Goal: Task Accomplishment & Management: Manage account settings

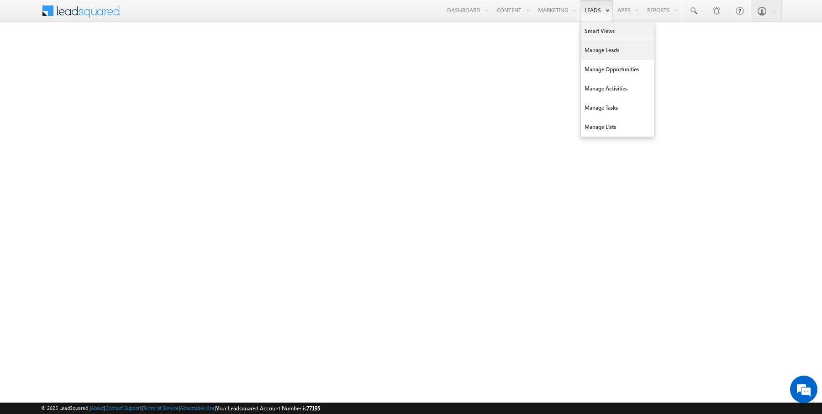
click at [602, 48] on link "Manage Leads" at bounding box center [617, 50] width 73 height 19
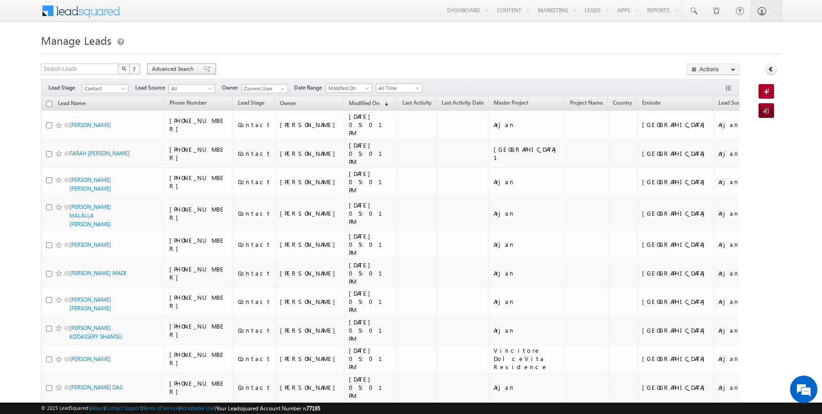
click at [171, 68] on span "Advanced Search" at bounding box center [174, 69] width 44 height 8
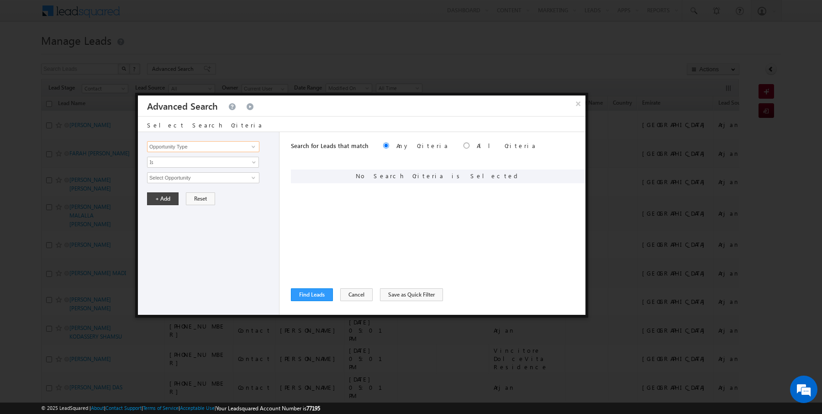
click at [225, 145] on input "Opportunity Type" at bounding box center [203, 146] width 112 height 11
type input "Lead Activity"
click at [214, 165] on link "Is" at bounding box center [203, 162] width 112 height 11
click at [186, 180] on link "Is Not" at bounding box center [202, 181] width 111 height 8
click at [184, 179] on input "Select Activity" at bounding box center [203, 177] width 112 height 11
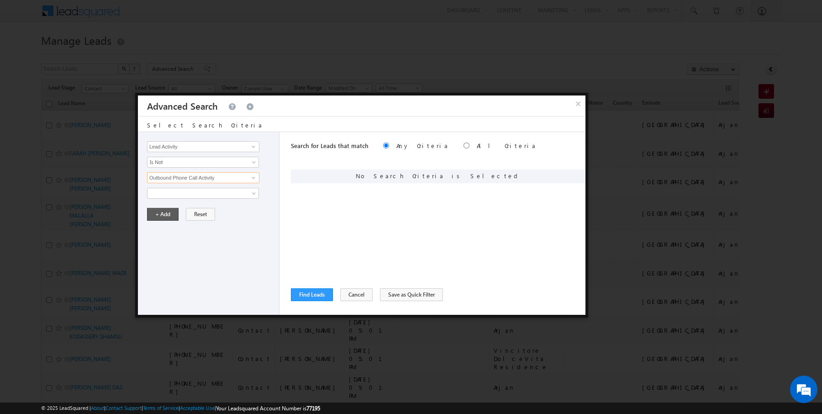
type input "Outbound Phone Call Activity"
click at [155, 216] on button "+ Add" at bounding box center [163, 214] width 32 height 13
click at [218, 143] on input "Opportunity Type" at bounding box center [203, 146] width 112 height 11
type input "Modified On"
click at [176, 163] on span "Is" at bounding box center [196, 162] width 99 height 8
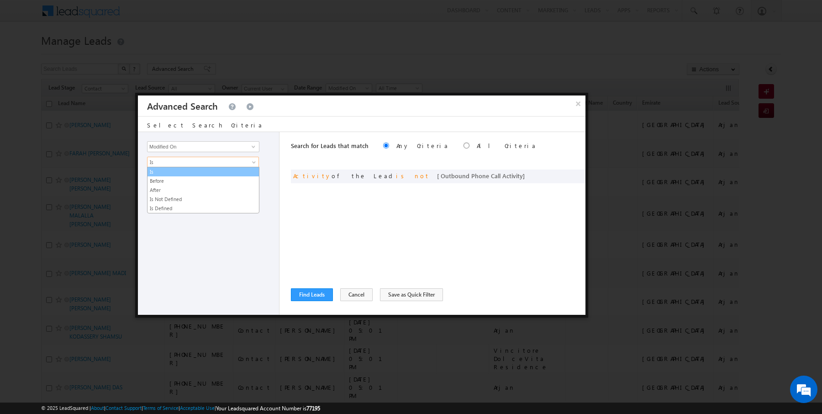
click at [172, 170] on link "Is" at bounding box center [202, 172] width 111 height 8
click at [168, 174] on span "All Time" at bounding box center [196, 177] width 99 height 8
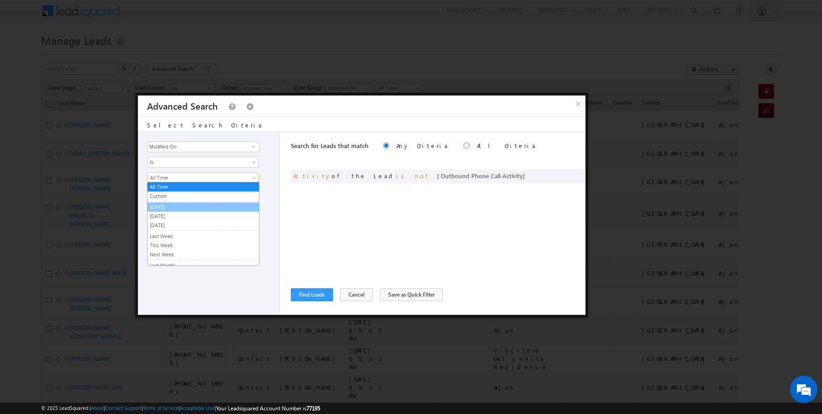
click at [165, 209] on link "[DATE]" at bounding box center [202, 207] width 111 height 8
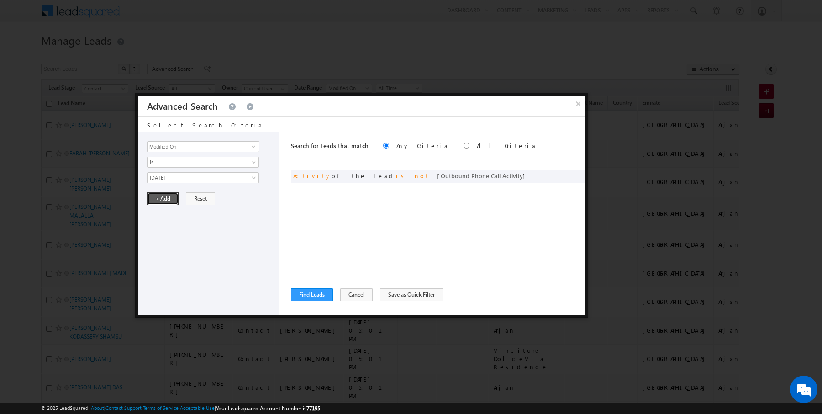
click at [165, 198] on button "+ Add" at bounding box center [163, 198] width 32 height 13
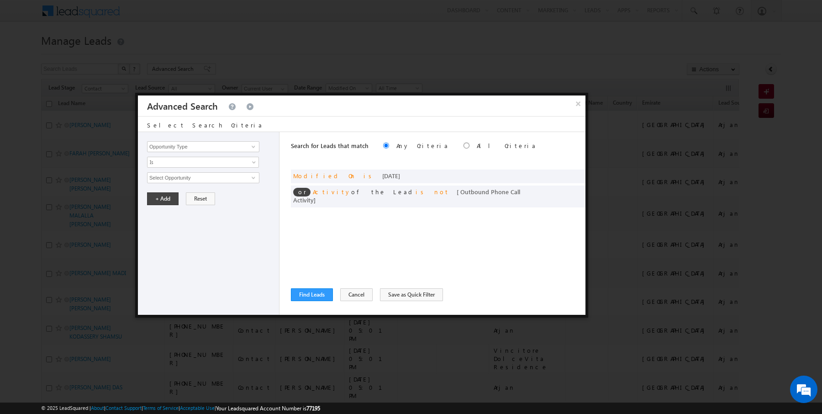
click at [477, 144] on label "All Criteria" at bounding box center [507, 146] width 60 height 8
radio input "true"
click at [305, 294] on button "Find Leads" at bounding box center [312, 294] width 42 height 13
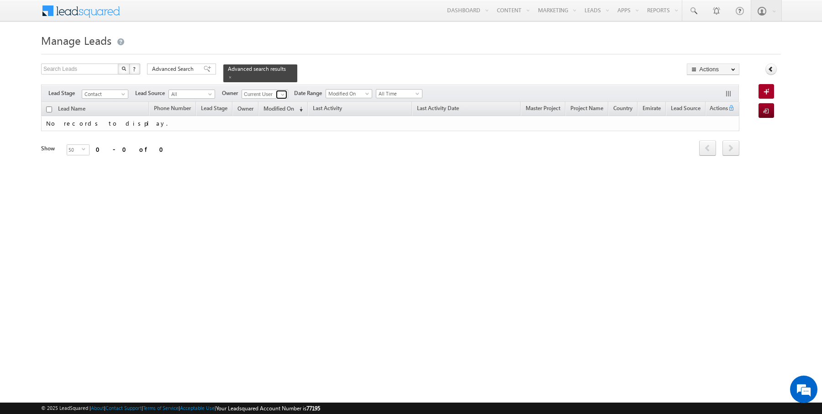
click at [282, 95] on span at bounding box center [282, 94] width 7 height 7
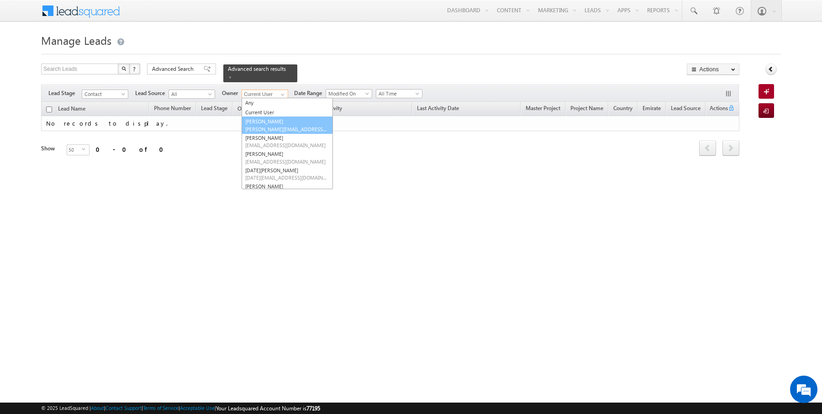
click at [257, 122] on link "AmanSingh Yadav amansingh.yadav@indglobal.ae" at bounding box center [287, 124] width 91 height 17
type input "[PERSON_NAME]"
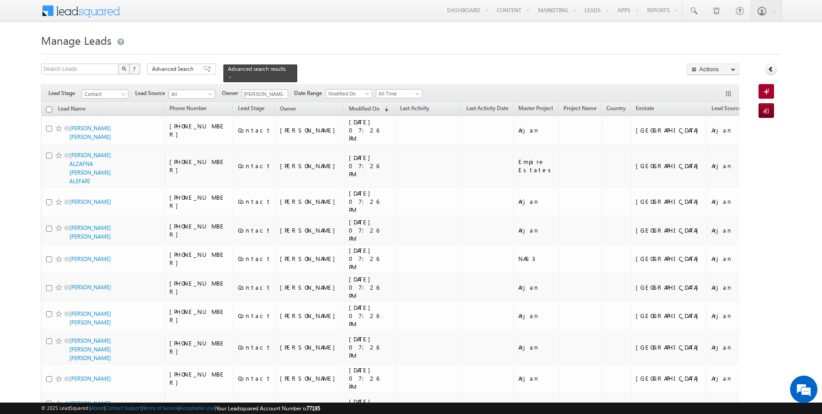
click at [49, 108] on input "checkbox" at bounding box center [49, 109] width 6 height 6
checkbox input "true"
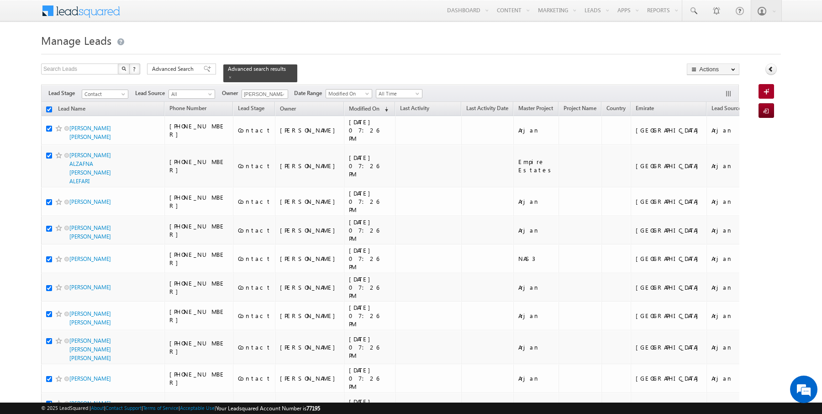
checkbox input "true"
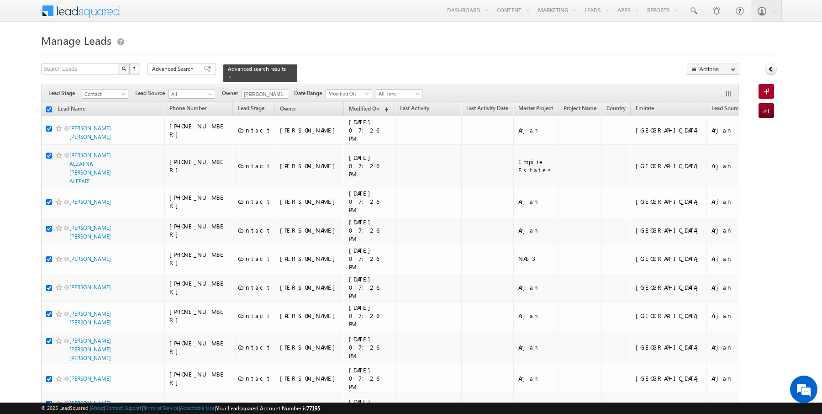
checkbox input "true"
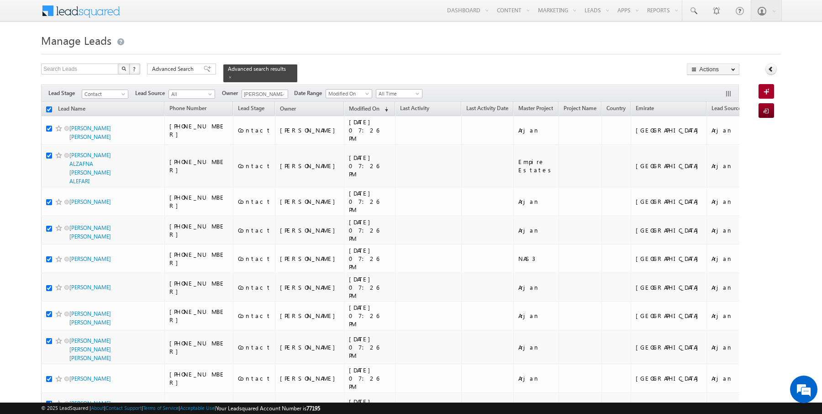
checkbox input "true"
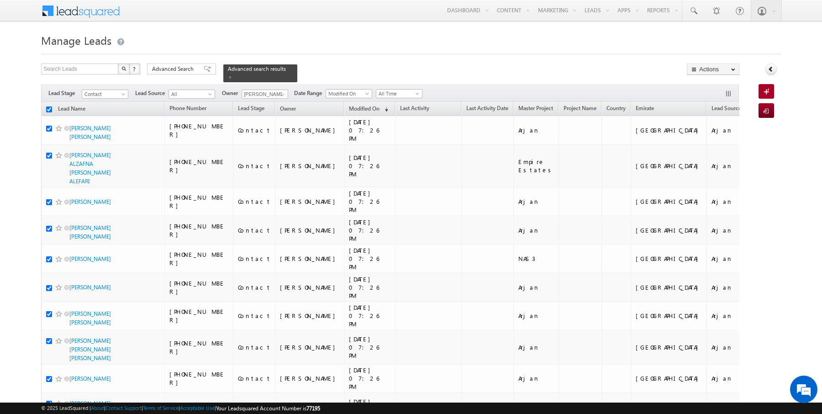
checkbox input "true"
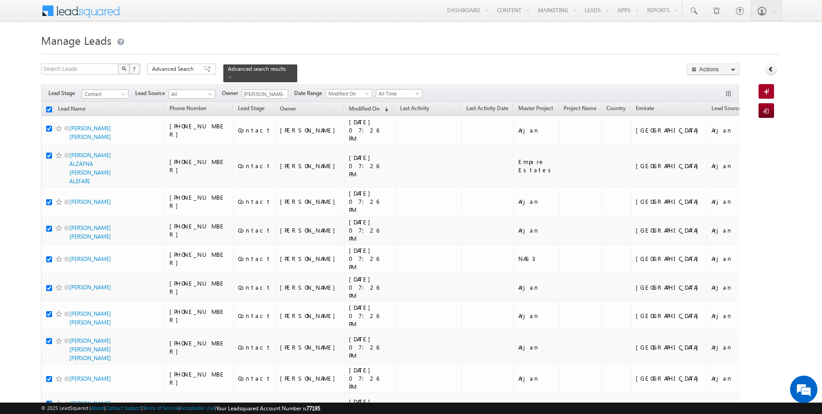
checkbox input "true"
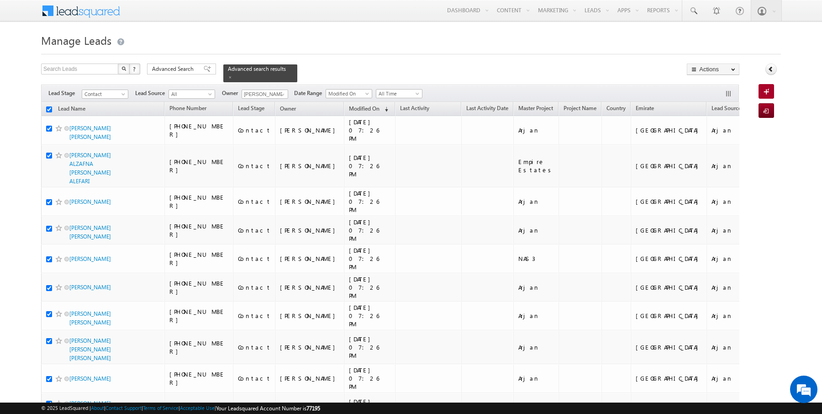
checkbox input "true"
click at [714, 148] on link "Change Owner" at bounding box center [713, 147] width 52 height 11
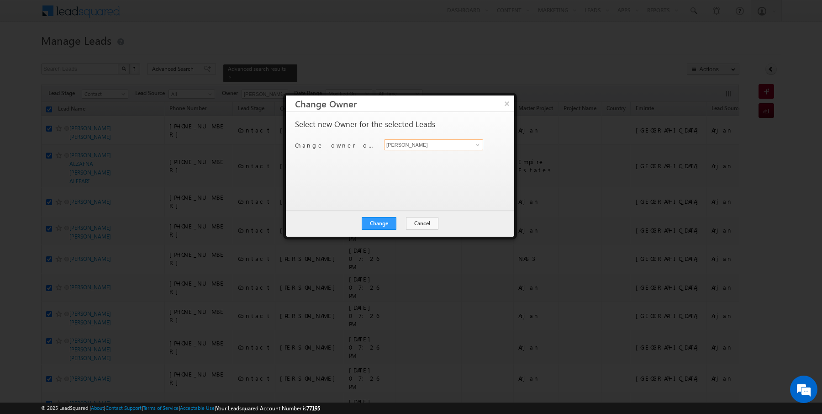
click at [428, 144] on input "[PERSON_NAME]" at bounding box center [433, 144] width 99 height 11
type input "[PERSON_NAME]"
click at [383, 221] on button "Change" at bounding box center [379, 223] width 35 height 13
click at [410, 221] on button "Close" at bounding box center [401, 223] width 29 height 13
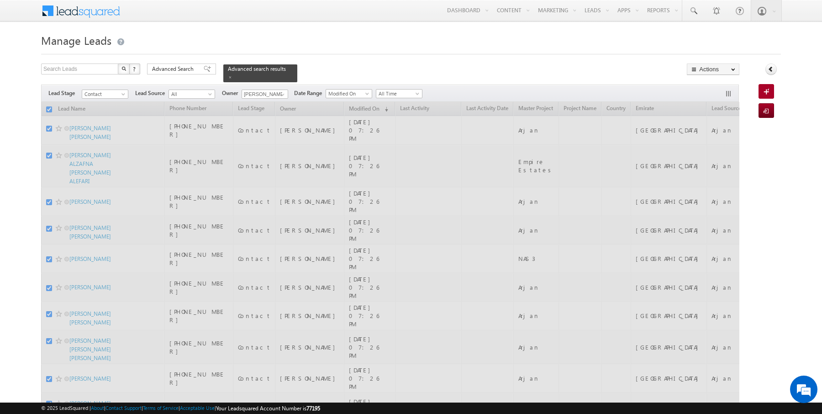
checkbox input "false"
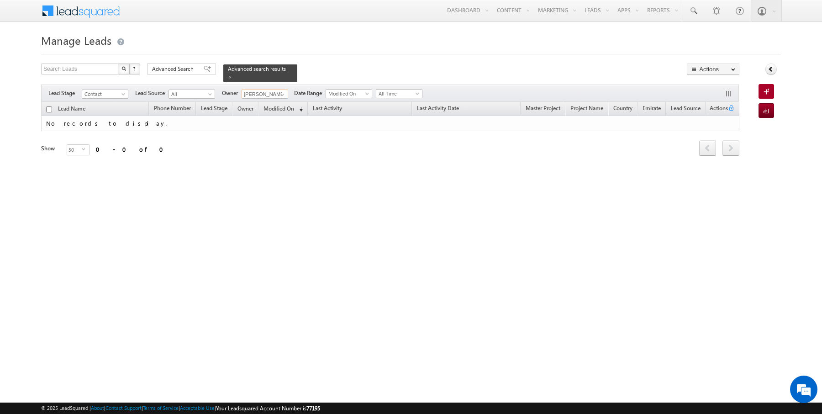
click at [283, 89] on input "[PERSON_NAME]" at bounding box center [265, 93] width 47 height 9
click at [283, 92] on span at bounding box center [282, 94] width 7 height 7
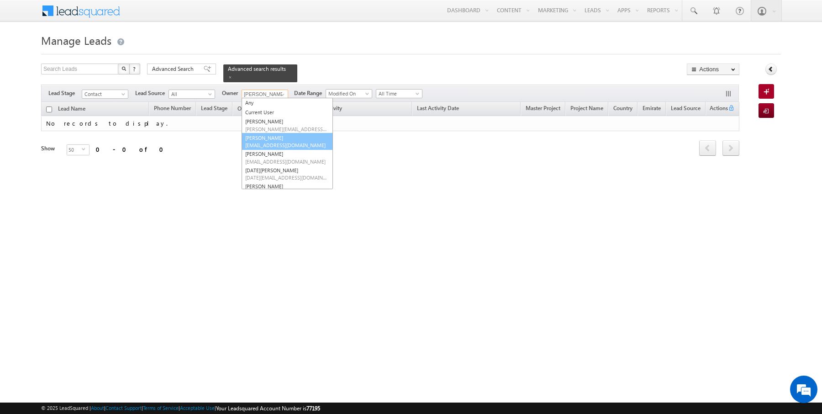
click at [259, 140] on link "Anuj Upadhyay anuj.upadhyay@indglobal.ae" at bounding box center [287, 141] width 91 height 17
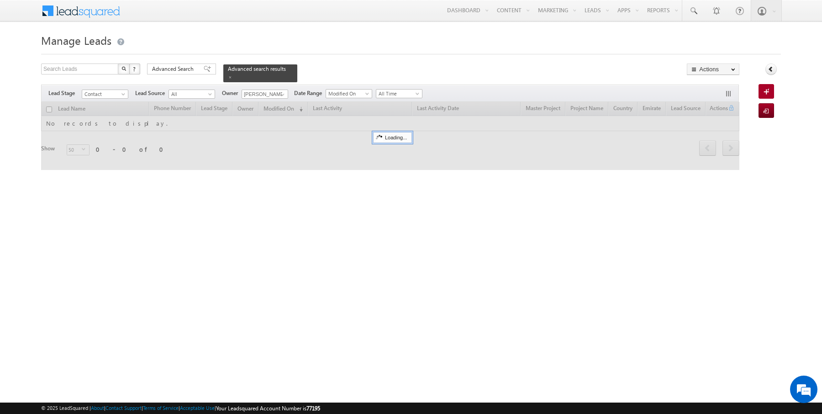
click at [305, 68] on div "Search Leads X ? 0 results found Advanced Search Advanced Search Advanced searc…" at bounding box center [390, 72] width 698 height 19
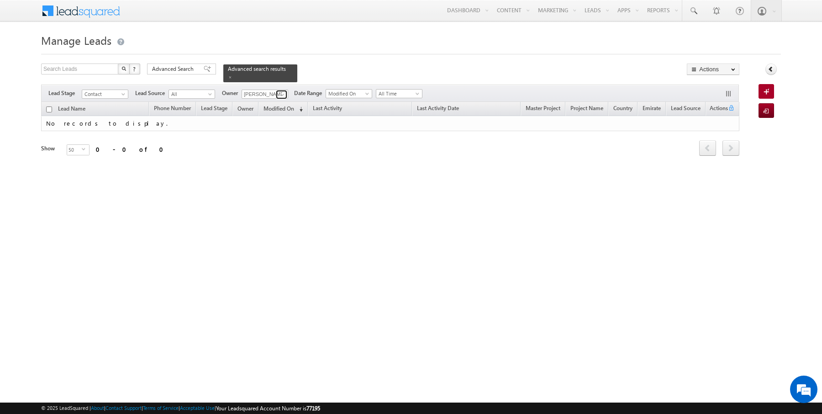
click at [280, 95] on span at bounding box center [282, 94] width 7 height 7
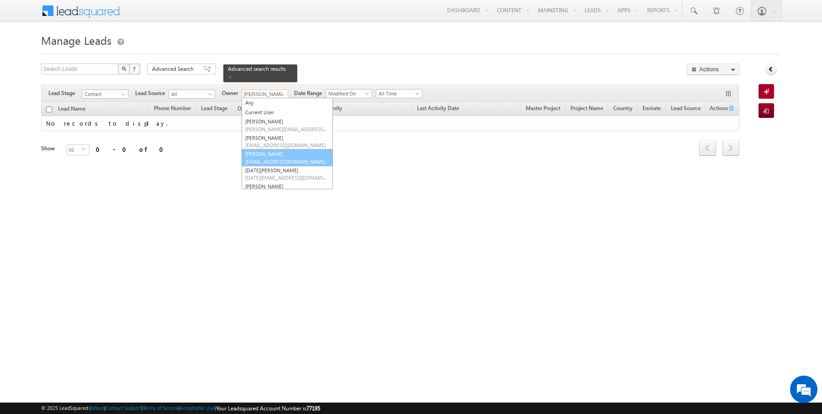
click at [264, 155] on link "Janamjay Sharma janamjay.sharma@indglobal.ae" at bounding box center [287, 157] width 91 height 17
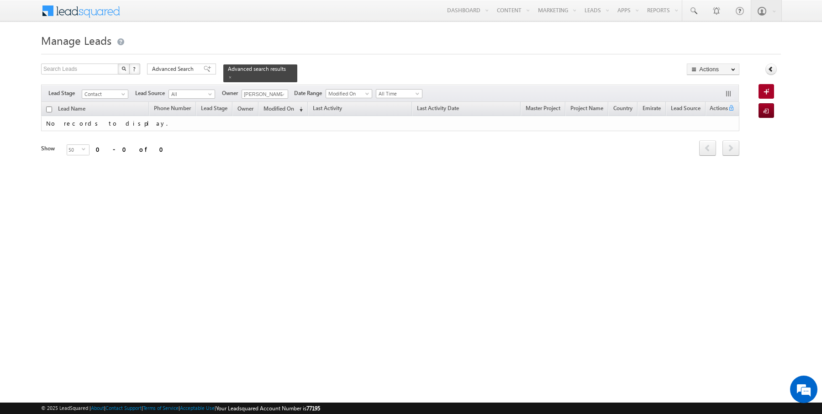
click at [336, 53] on div at bounding box center [411, 51] width 740 height 6
click at [284, 91] on span at bounding box center [282, 94] width 7 height 7
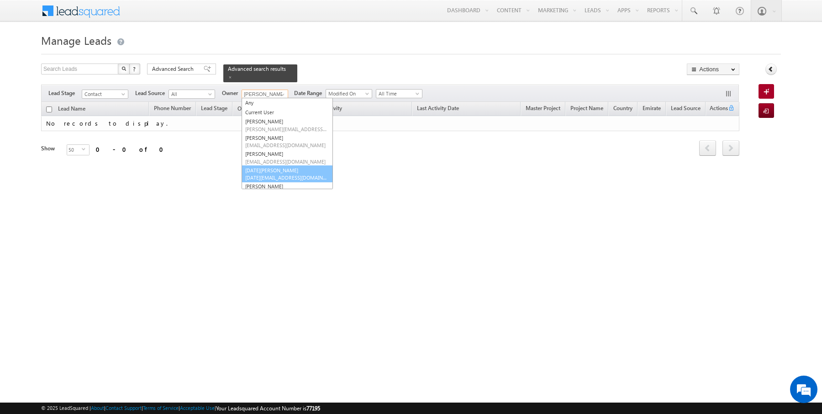
click at [267, 167] on link "Kartik Sharma kartik.sharma@indglobal.ae" at bounding box center [287, 173] width 91 height 17
type input "[DATE][PERSON_NAME]"
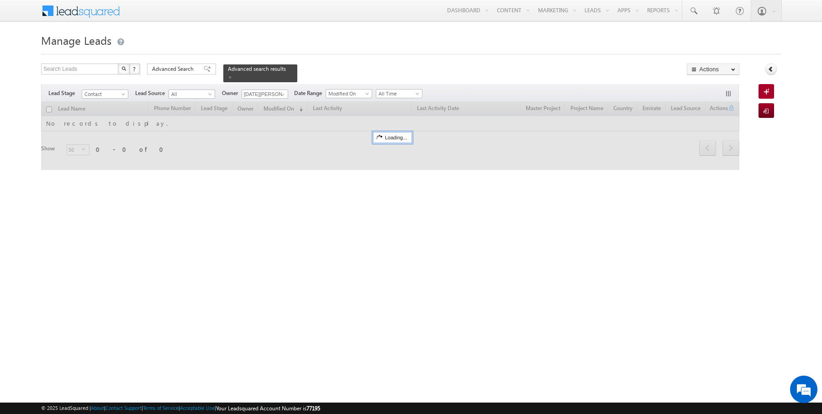
click at [327, 59] on form "Manage Leads Search Leads X ? 0 results found Advanced Search Advanced Search" at bounding box center [411, 106] width 740 height 151
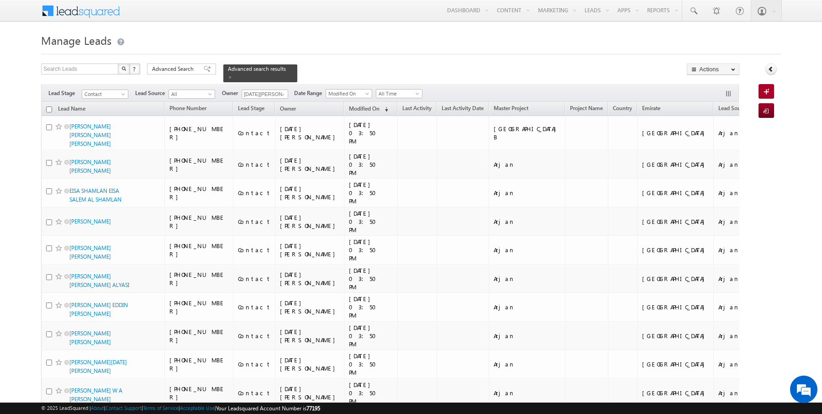
click at [49, 106] on input "checkbox" at bounding box center [49, 109] width 6 height 6
checkbox input "true"
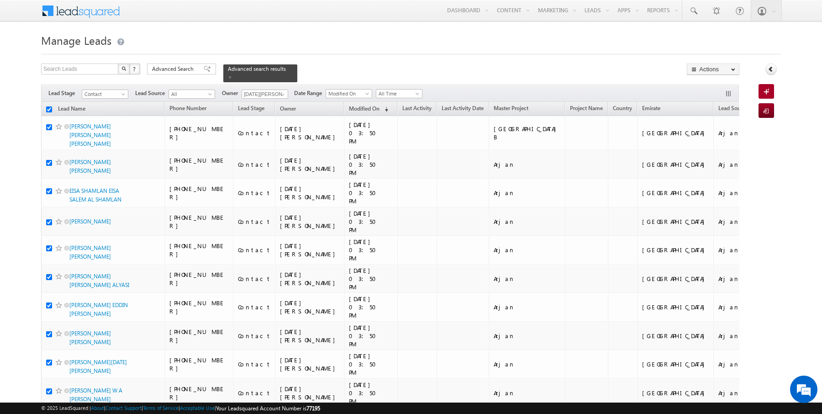
checkbox input "true"
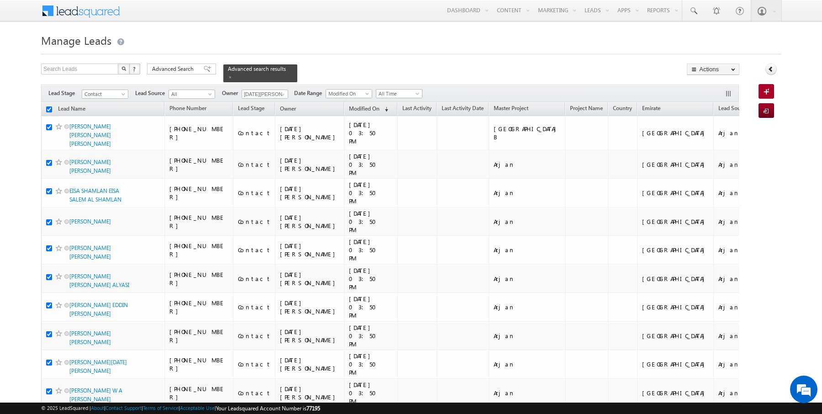
checkbox input "true"
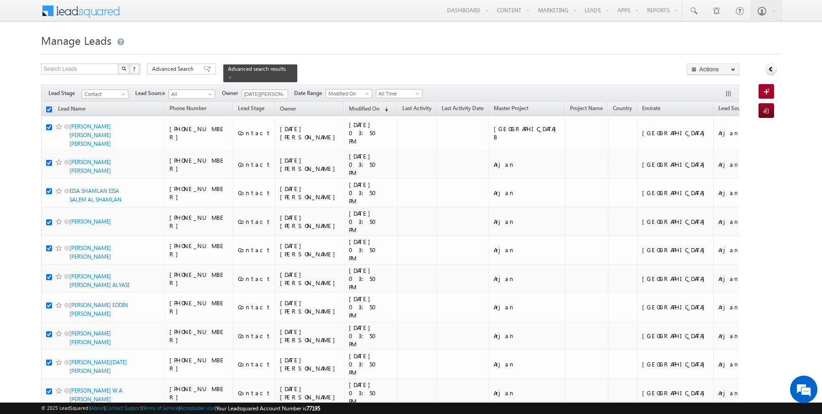
checkbox input "true"
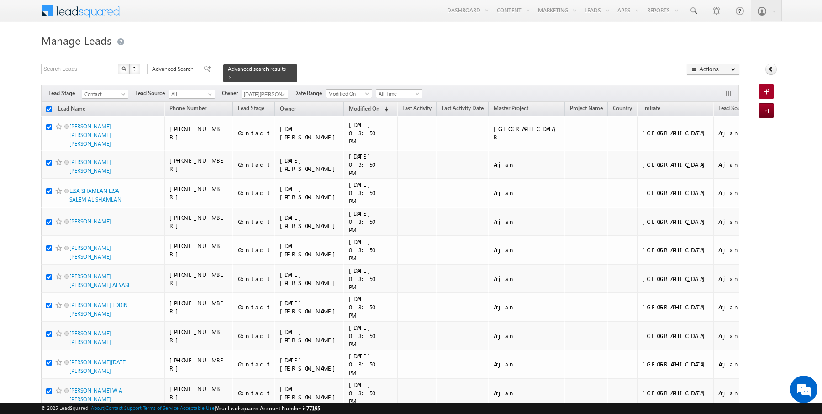
checkbox input "true"
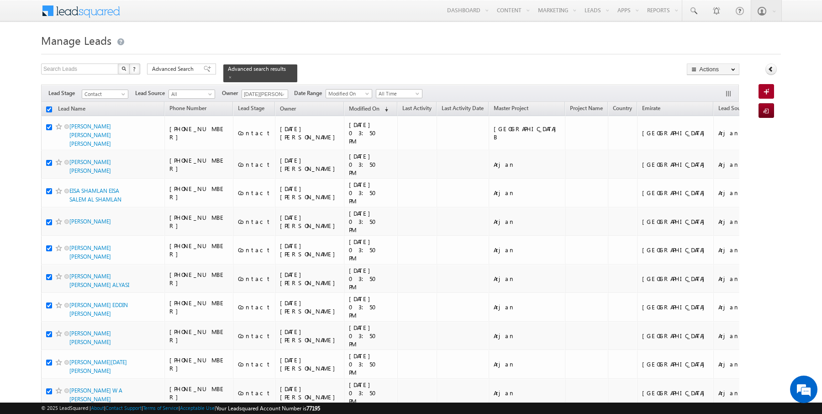
checkbox input "true"
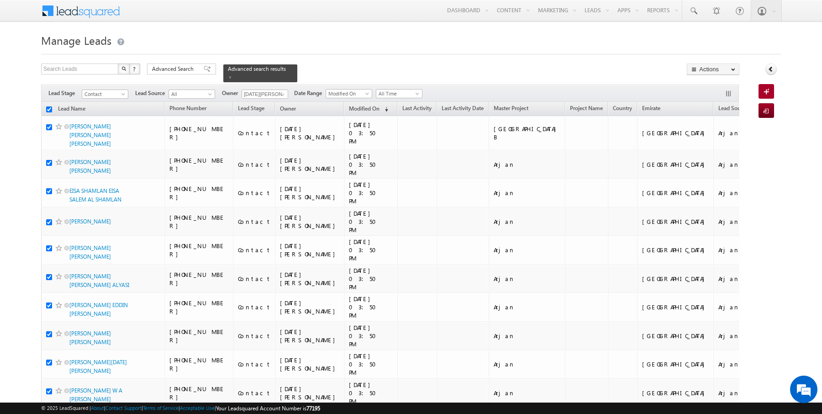
checkbox input "true"
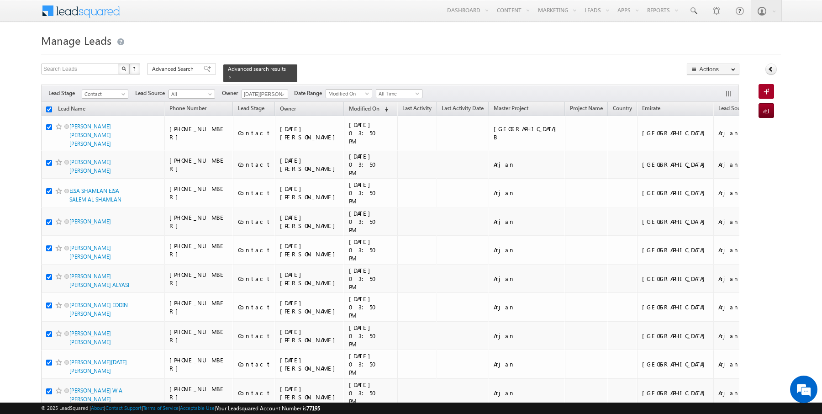
checkbox input "true"
click at [720, 150] on link "Change Owner" at bounding box center [713, 147] width 52 height 11
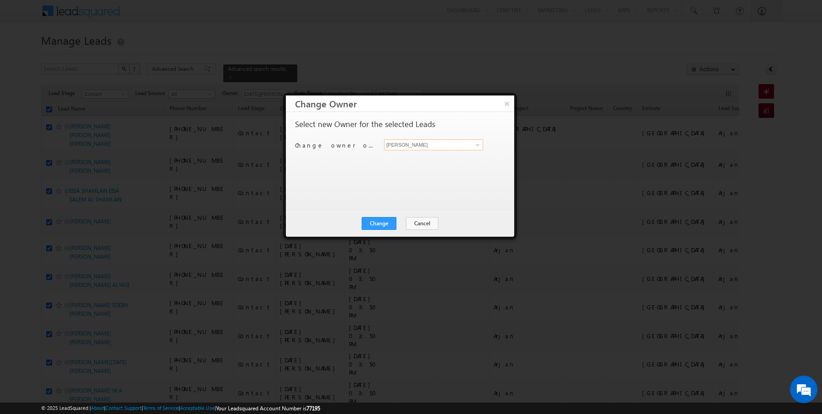
click at [464, 143] on input "[PERSON_NAME]" at bounding box center [433, 144] width 99 height 11
type input "[DATE][PERSON_NAME]"
click at [379, 221] on button "Change" at bounding box center [379, 223] width 35 height 13
click at [394, 223] on button "Close" at bounding box center [401, 223] width 29 height 13
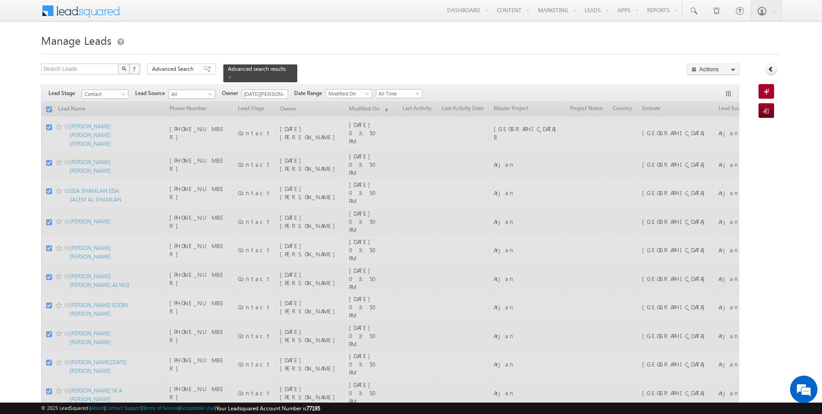
checkbox input "false"
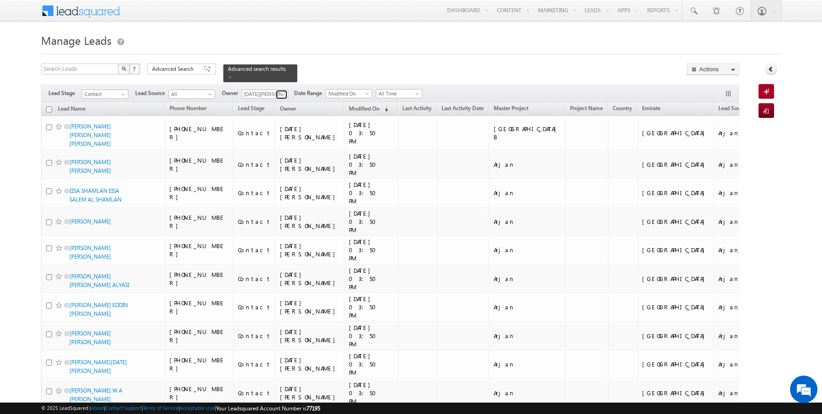
click at [276, 92] on link at bounding box center [281, 94] width 11 height 9
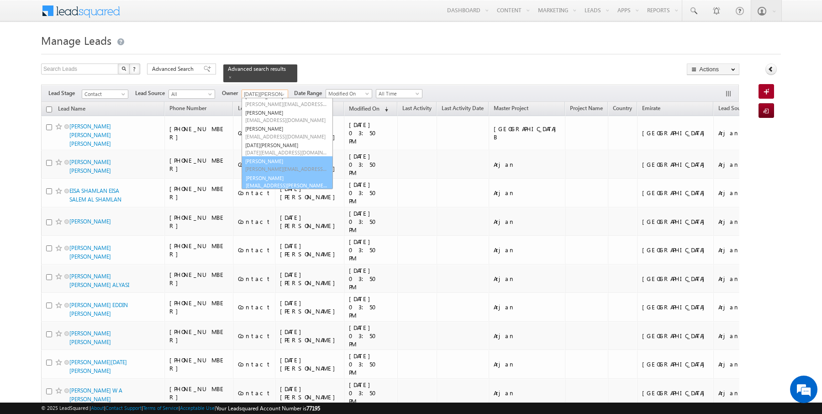
scroll to position [26, 0]
click at [266, 178] on link "SUNNY MEHROTRA sunny.mehrotra@indglobal.ae" at bounding box center [287, 180] width 91 height 17
type input "[PERSON_NAME]"
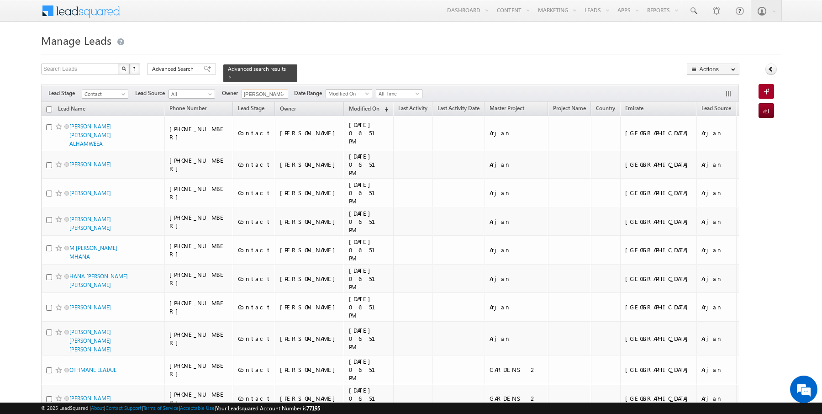
click at [49, 110] on input "checkbox" at bounding box center [49, 109] width 6 height 6
checkbox input "true"
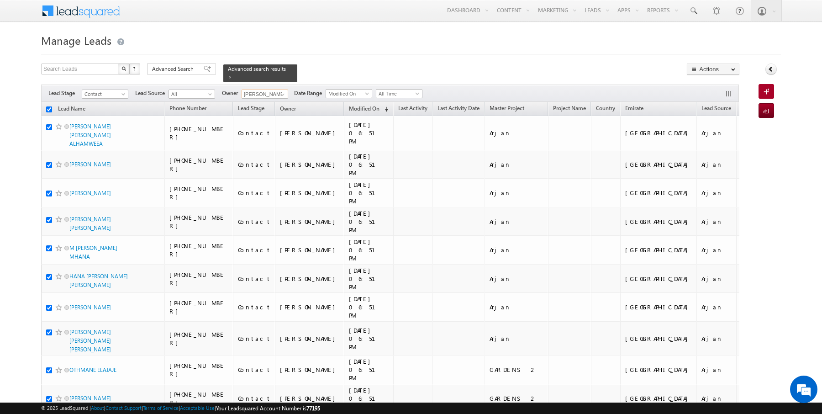
checkbox input "true"
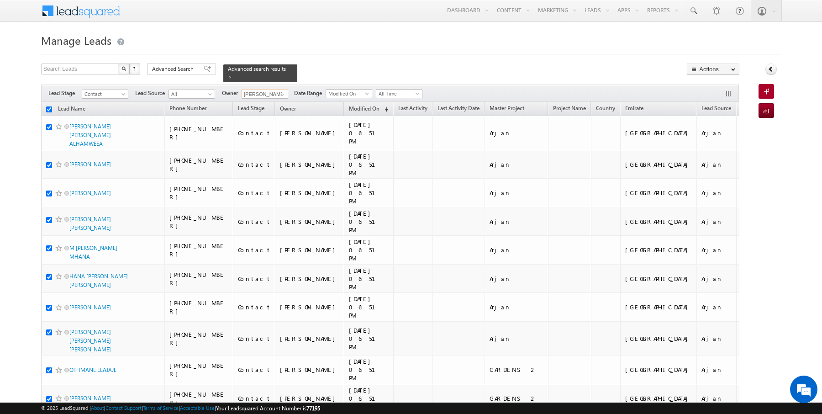
checkbox input "true"
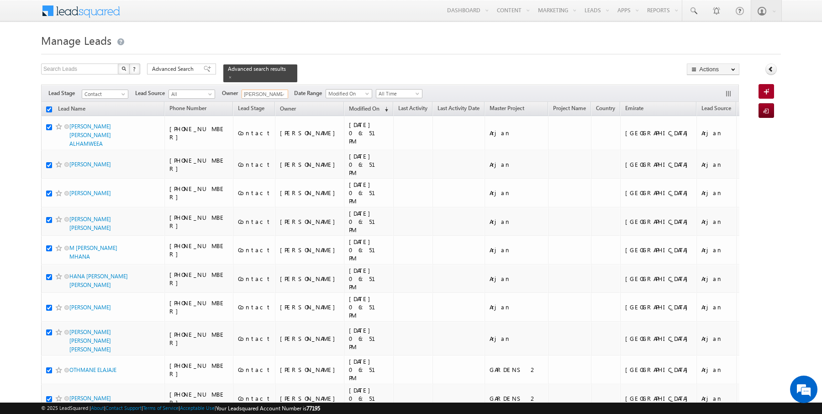
checkbox input "true"
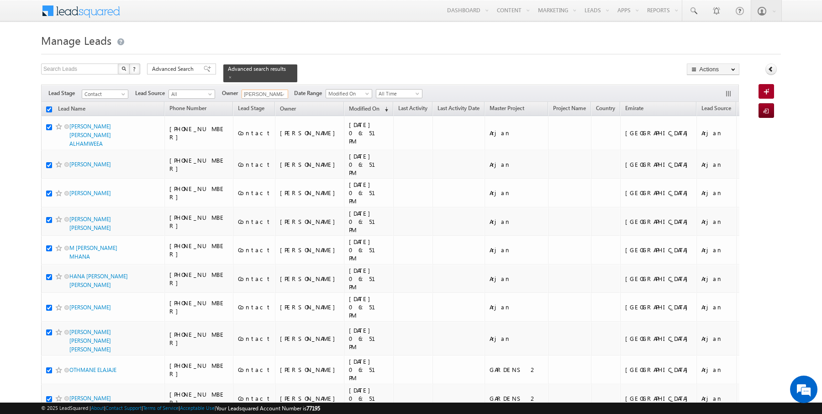
checkbox input "true"
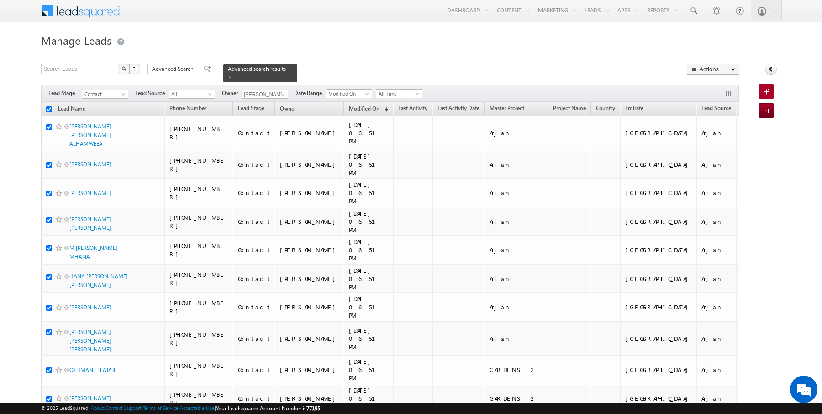
checkbox input "true"
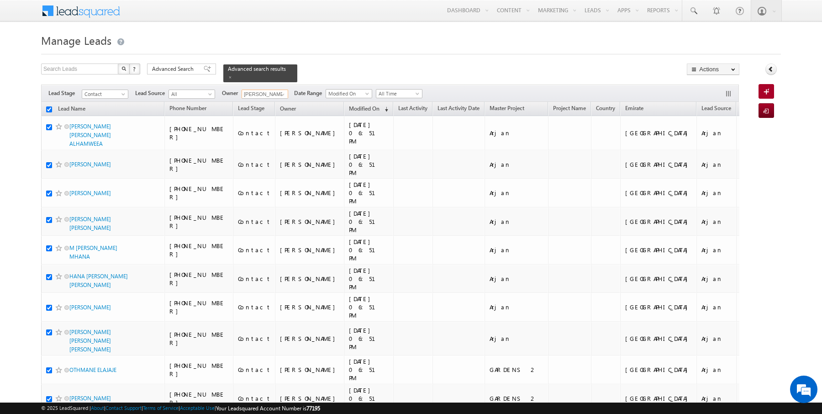
checkbox input "true"
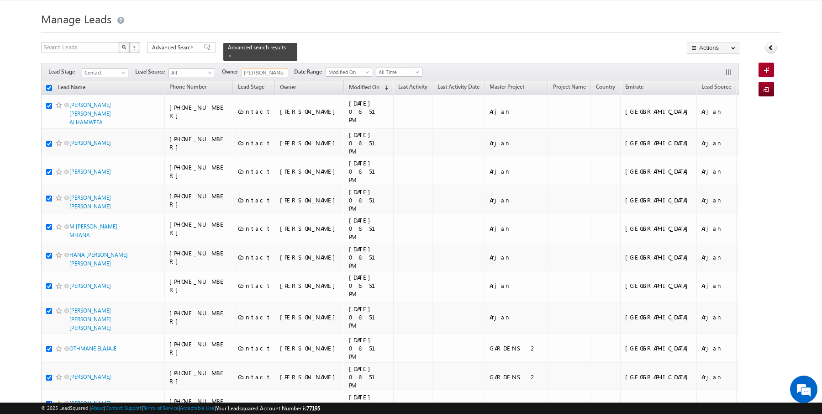
scroll to position [0, 0]
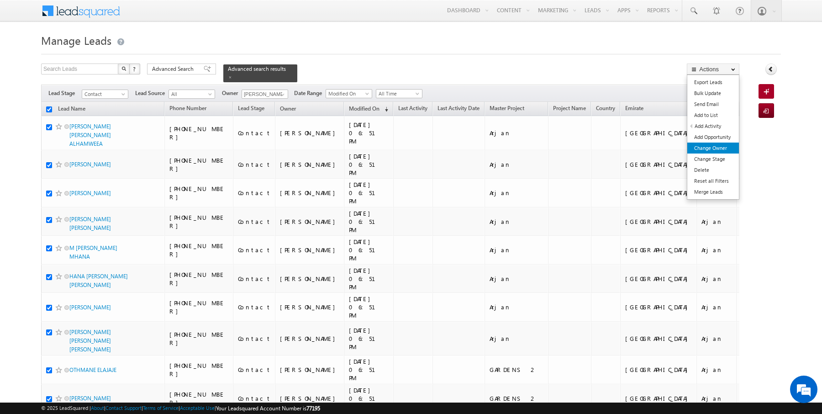
click at [714, 144] on link "Change Owner" at bounding box center [713, 147] width 52 height 11
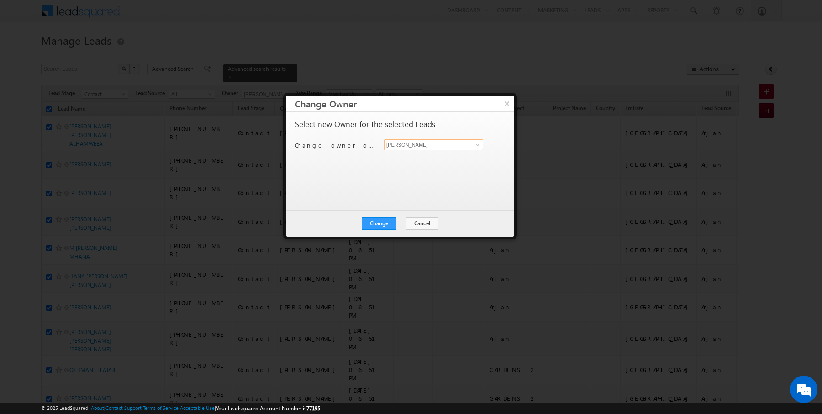
click at [432, 144] on input "[PERSON_NAME]" at bounding box center [433, 144] width 99 height 11
type input "[PERSON_NAME]"
click at [378, 224] on button "Change" at bounding box center [379, 223] width 35 height 13
click at [400, 224] on button "Close" at bounding box center [401, 223] width 29 height 13
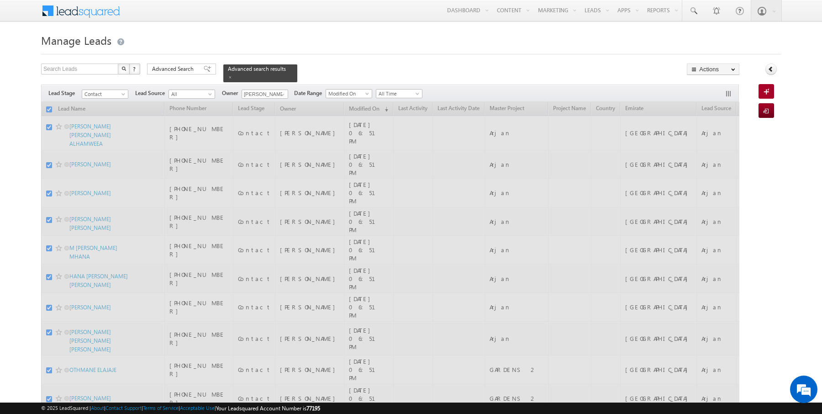
checkbox input "false"
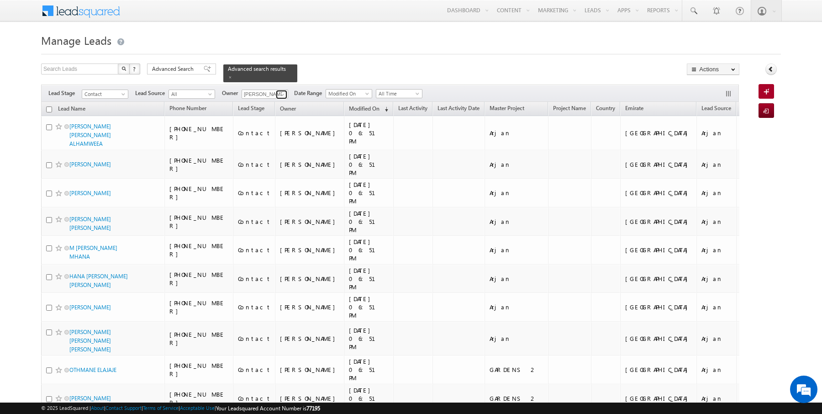
click at [280, 91] on span at bounding box center [282, 94] width 7 height 7
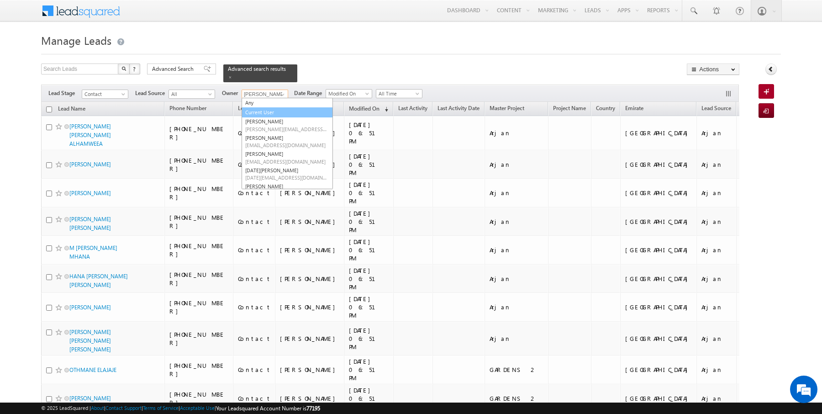
click at [268, 107] on link "Current User" at bounding box center [287, 112] width 91 height 11
type input "Current User"
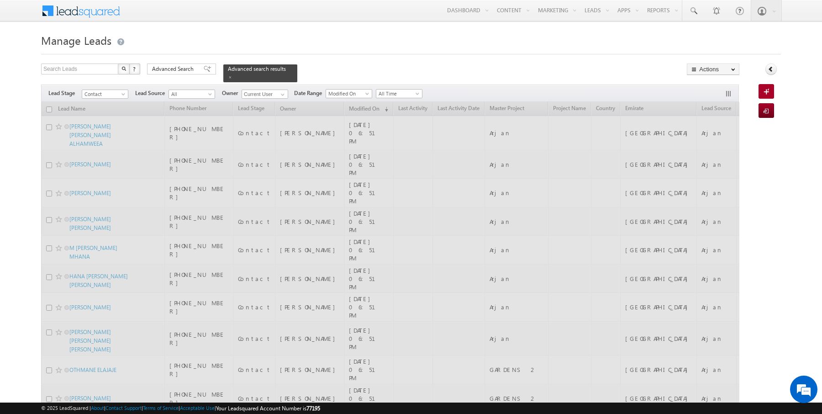
click at [320, 68] on div "Search Leads X ? 32 results found Advanced Search Advanced Search Advanced sear…" at bounding box center [390, 72] width 698 height 19
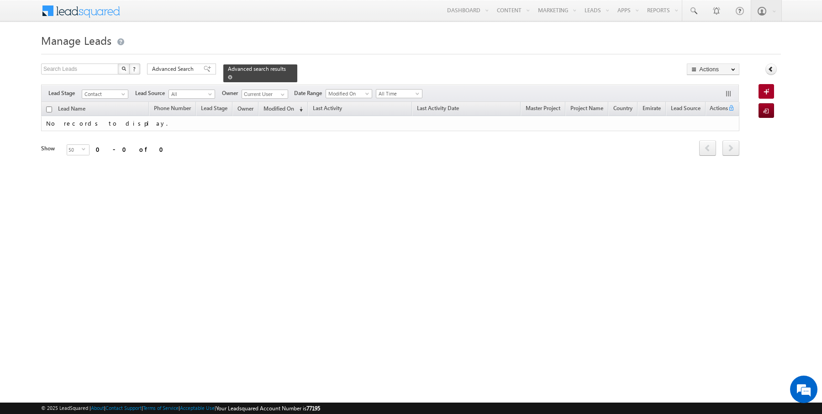
click at [228, 77] on span at bounding box center [230, 77] width 5 height 5
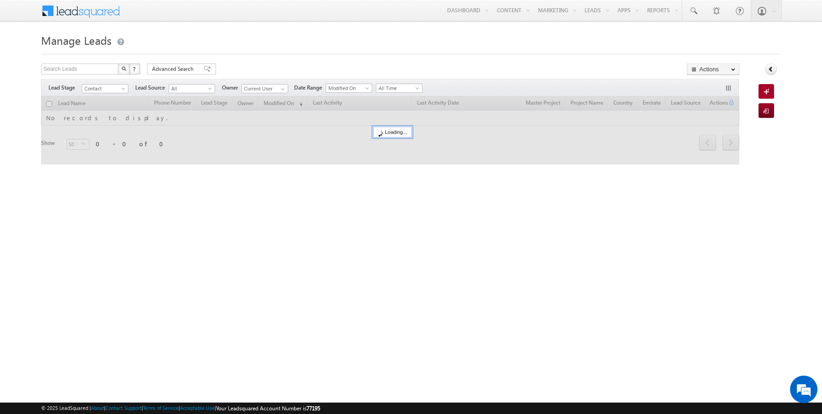
click at [263, 62] on form "Manage Leads Search Leads X ? 0 results found Advanced Search Advanced Search" at bounding box center [411, 103] width 740 height 145
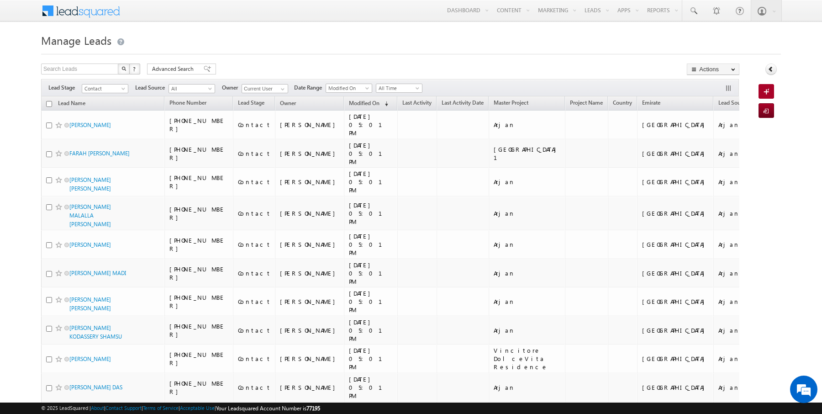
click at [48, 103] on input "checkbox" at bounding box center [49, 104] width 6 height 6
checkbox input "true"
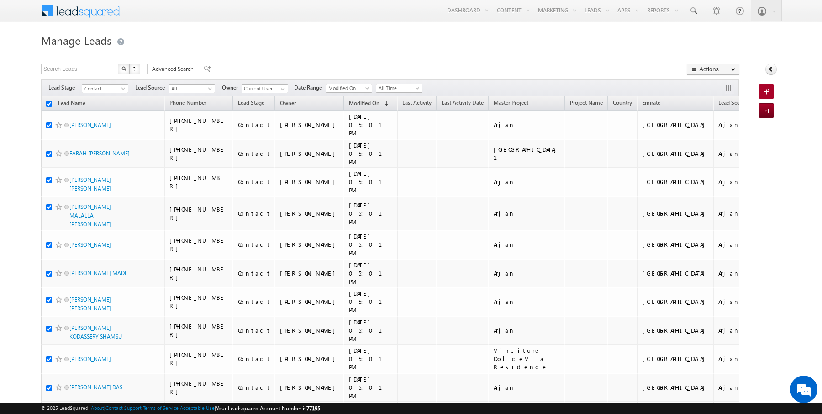
checkbox input "true"
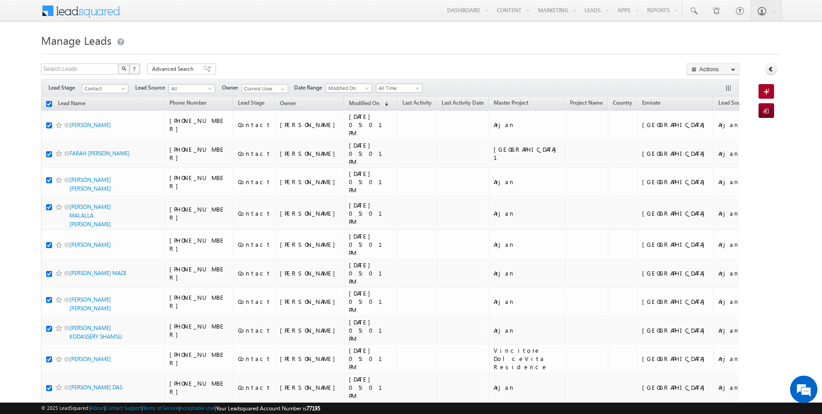
checkbox input "true"
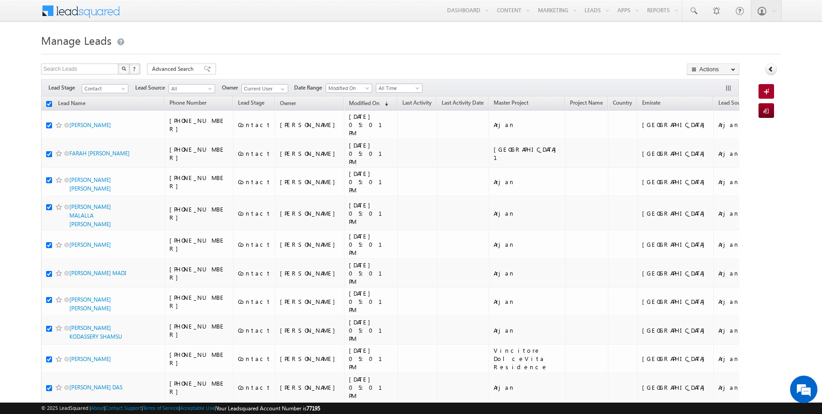
checkbox input "true"
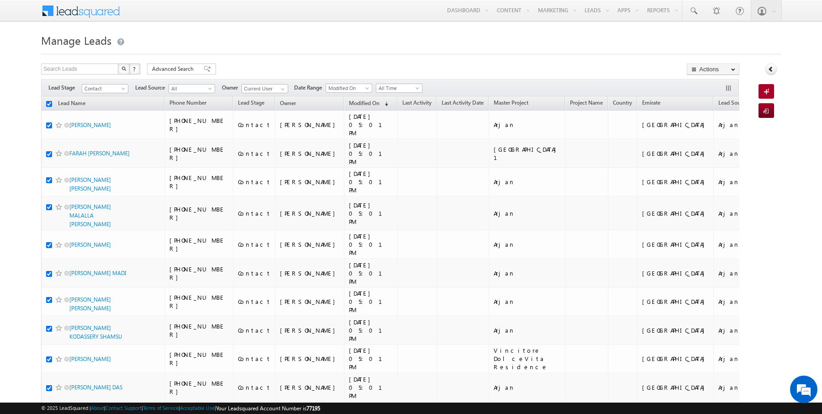
checkbox input "true"
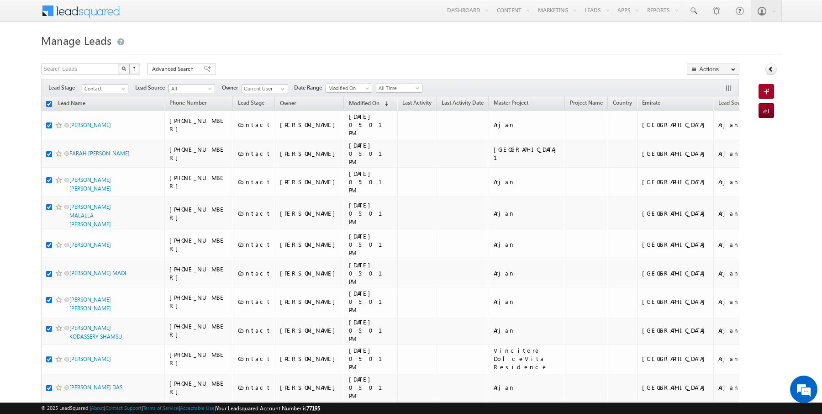
checkbox input "true"
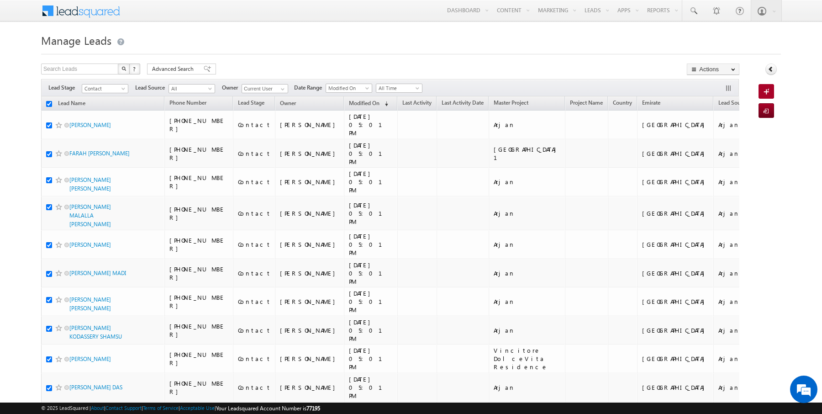
checkbox input "true"
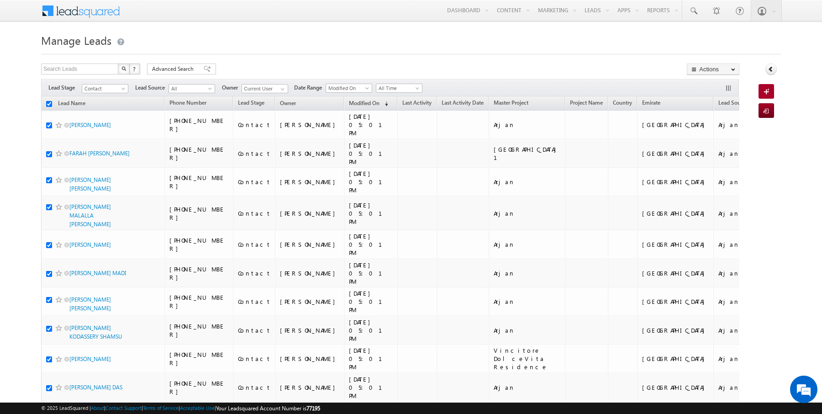
checkbox input "true"
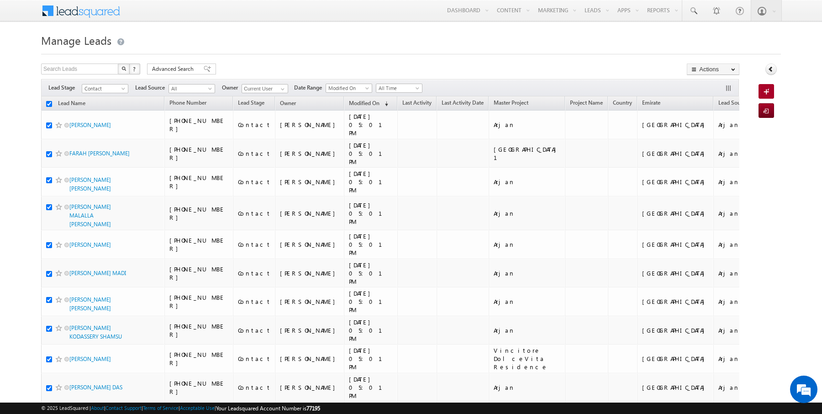
checkbox input "true"
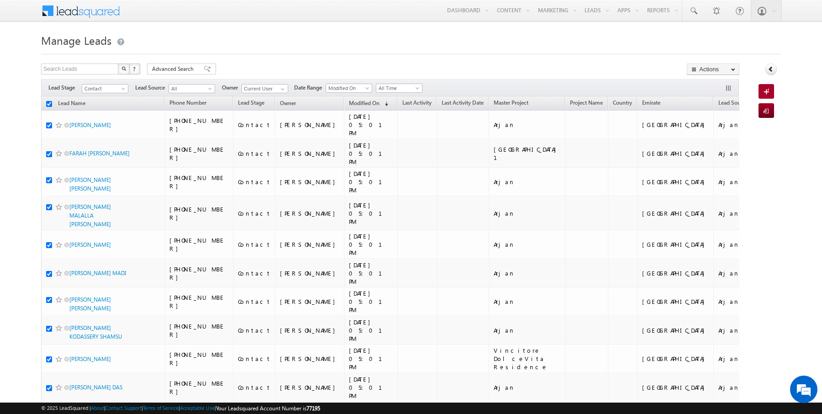
checkbox input "true"
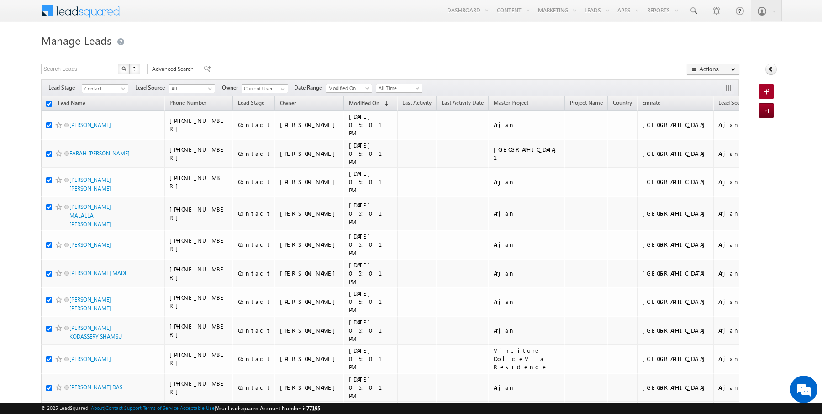
checkbox input "true"
click at [720, 147] on link "Change Owner" at bounding box center [713, 147] width 52 height 11
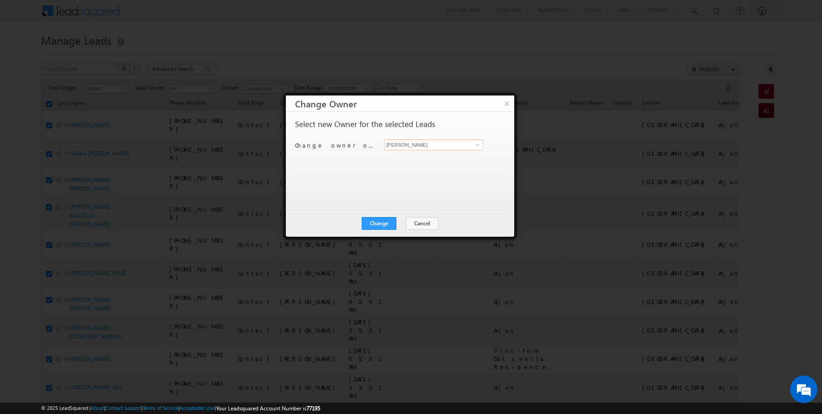
click at [441, 146] on input "[PERSON_NAME]" at bounding box center [433, 144] width 99 height 11
type input "[PERSON_NAME]"
click at [396, 223] on button "Change" at bounding box center [379, 223] width 35 height 13
click at [402, 224] on button "Close" at bounding box center [401, 223] width 29 height 13
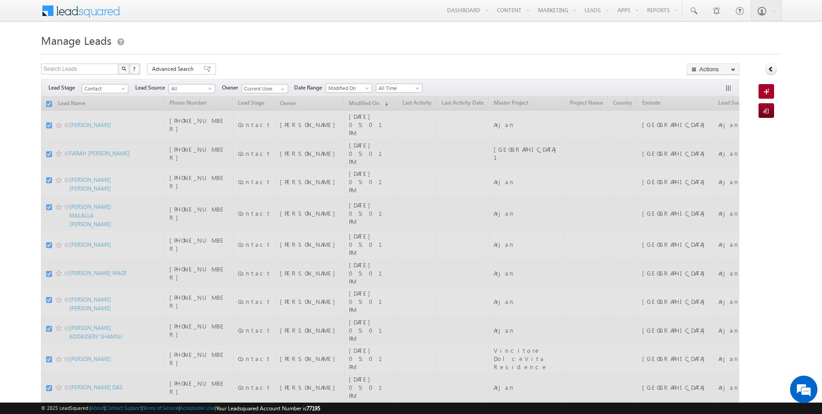
checkbox input "false"
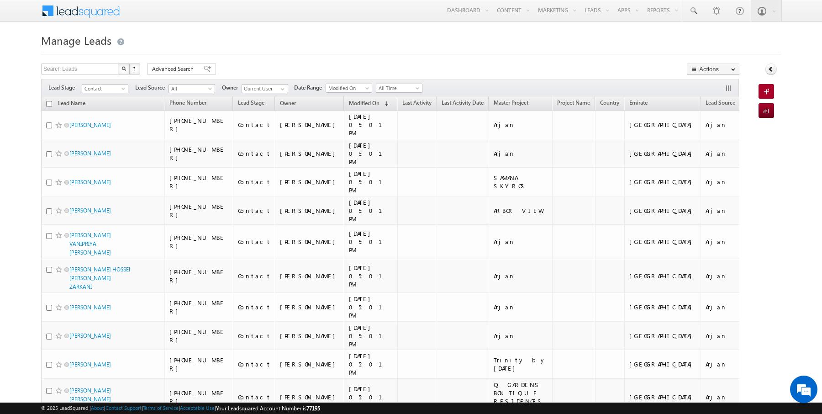
click at [49, 102] on input "checkbox" at bounding box center [49, 104] width 6 height 6
checkbox input "true"
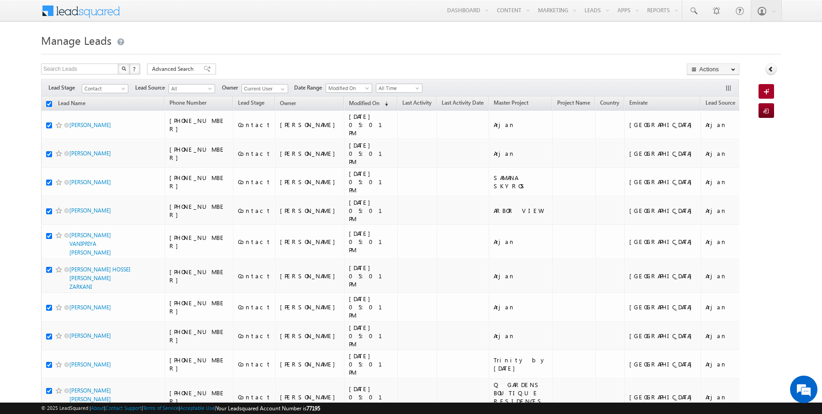
checkbox input "true"
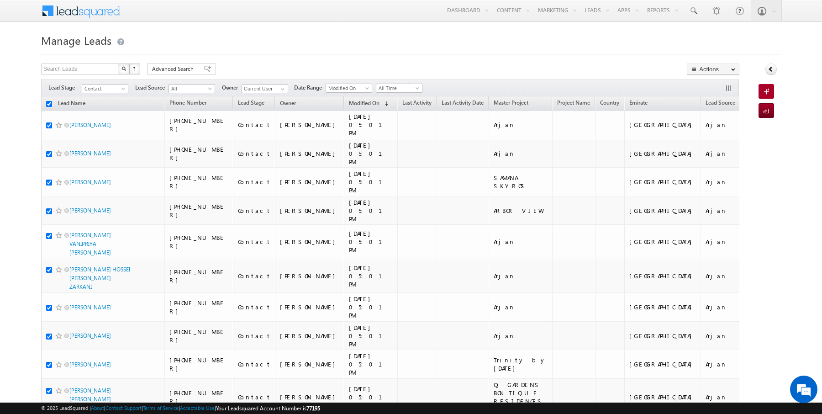
checkbox input "true"
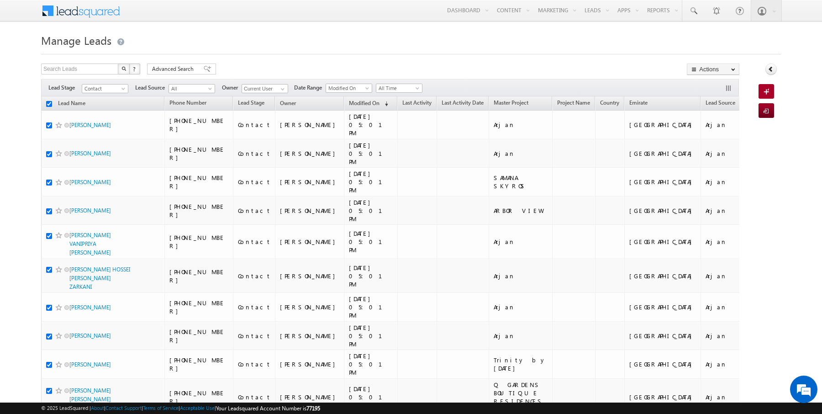
checkbox input "true"
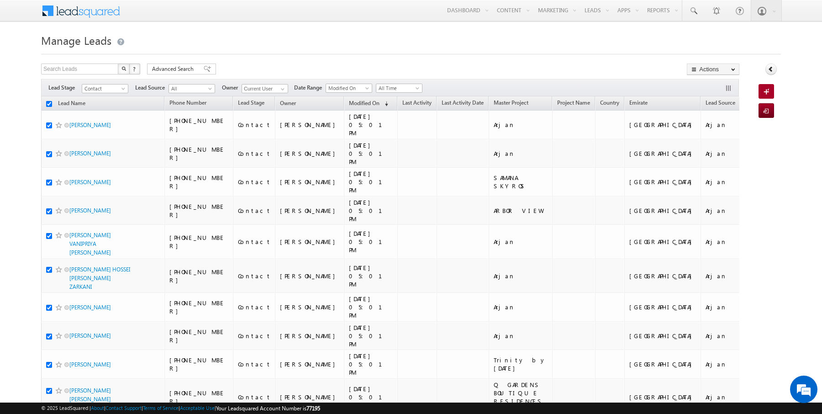
checkbox input "true"
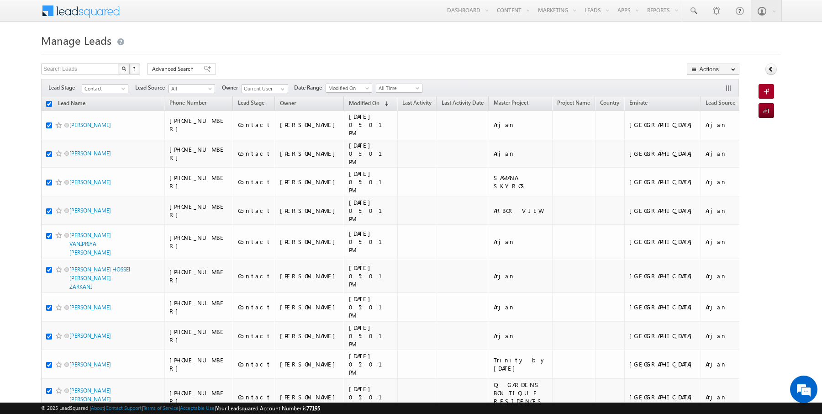
checkbox input "true"
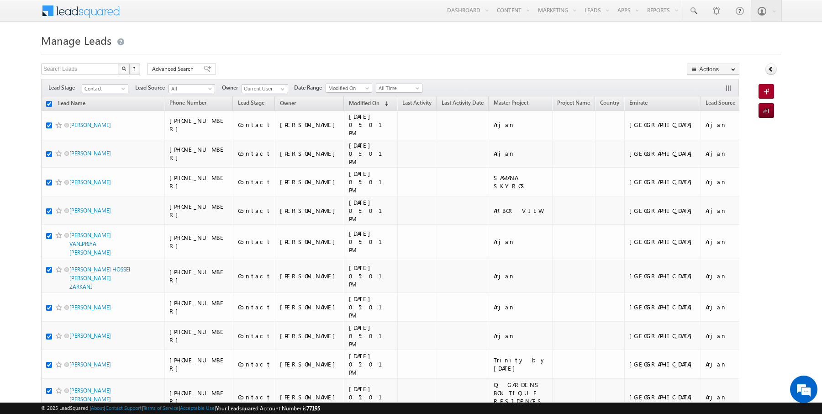
checkbox input "true"
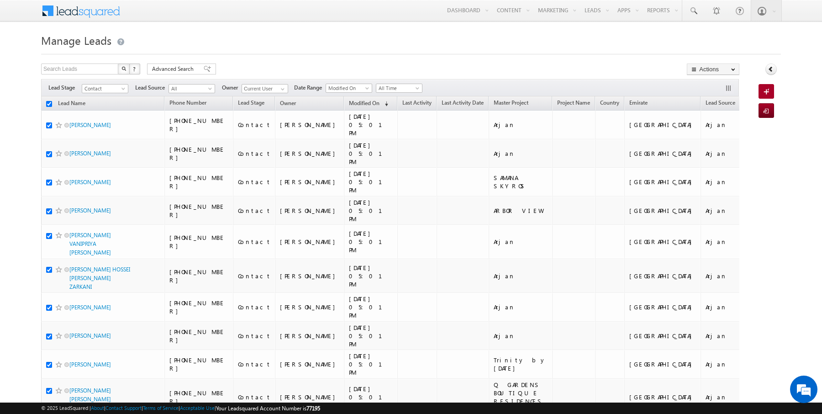
checkbox input "true"
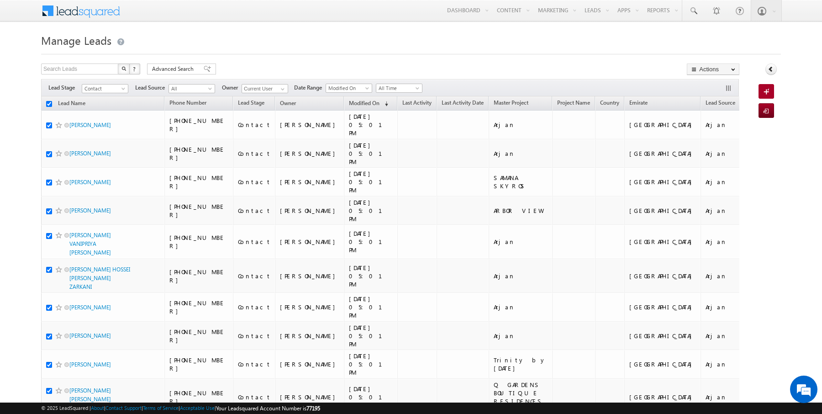
checkbox input "true"
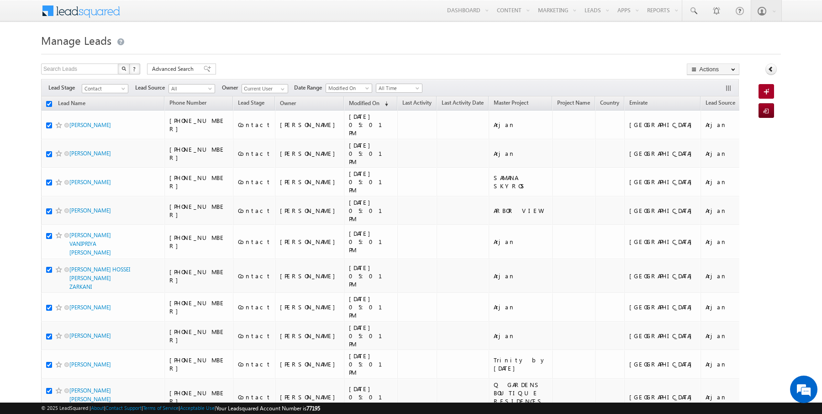
checkbox input "true"
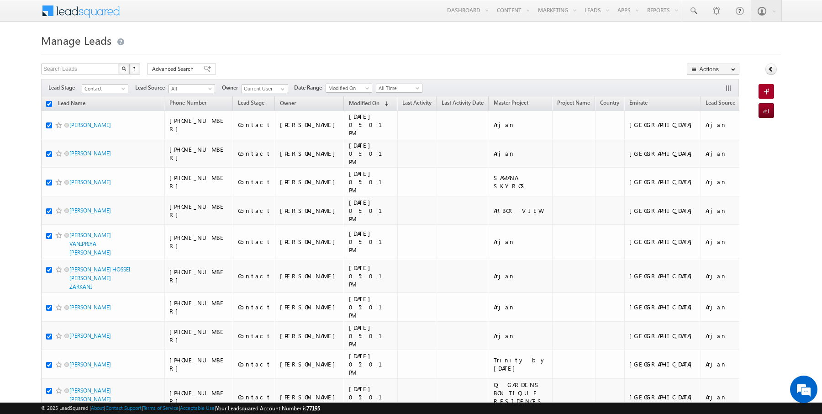
checkbox input "true"
click at [712, 147] on link "Change Owner" at bounding box center [713, 147] width 52 height 11
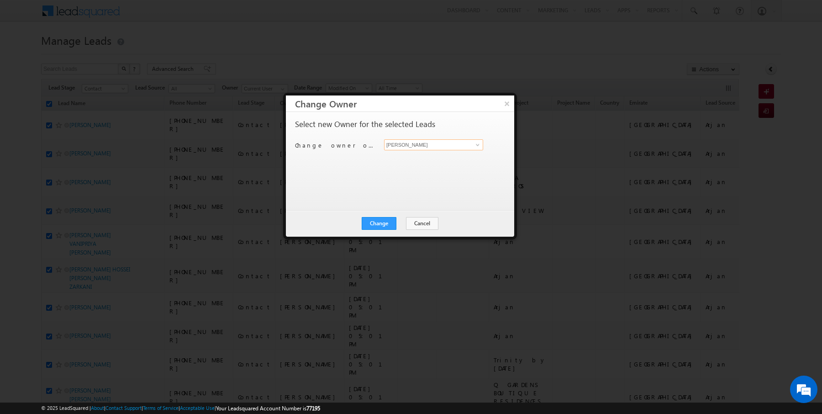
click at [438, 147] on input "[PERSON_NAME]" at bounding box center [433, 144] width 99 height 11
type input "[PERSON_NAME]"
click at [385, 224] on button "Change" at bounding box center [379, 223] width 35 height 13
click at [402, 224] on button "Close" at bounding box center [401, 223] width 29 height 13
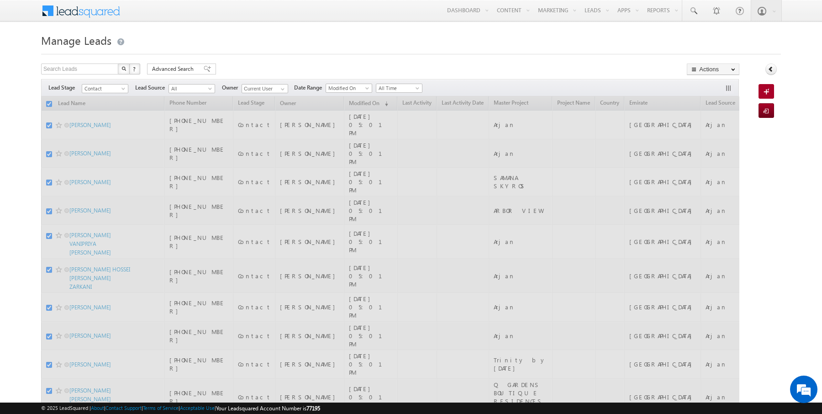
checkbox input "false"
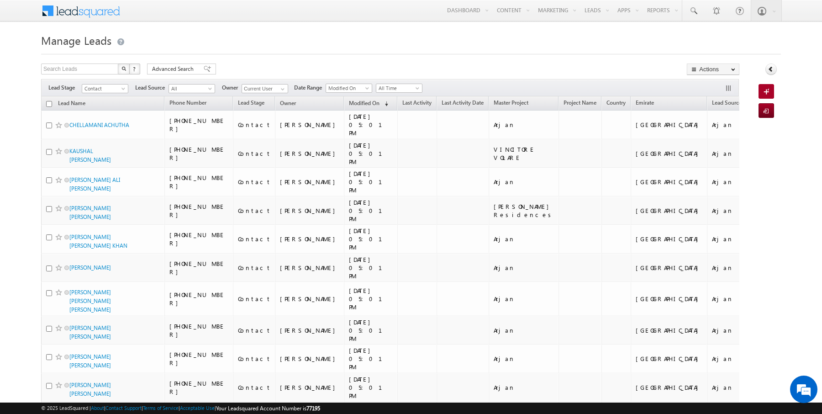
click at [49, 101] on input "checkbox" at bounding box center [49, 104] width 6 height 6
checkbox input "true"
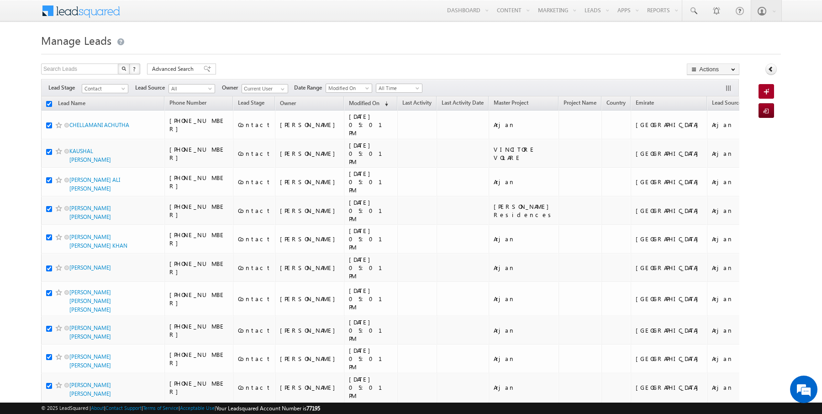
checkbox input "true"
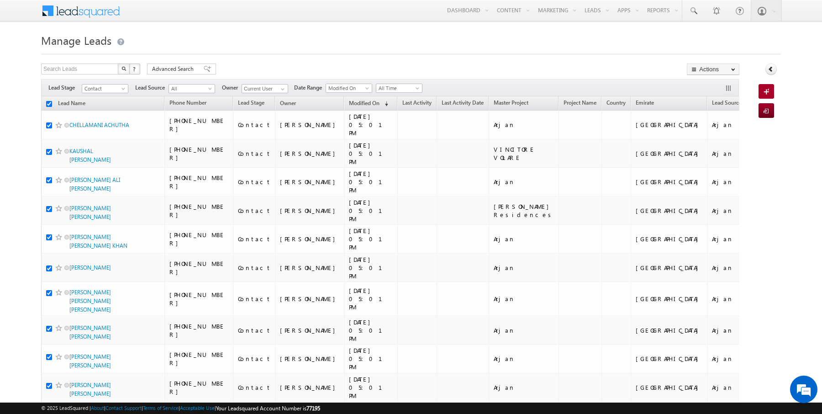
checkbox input "true"
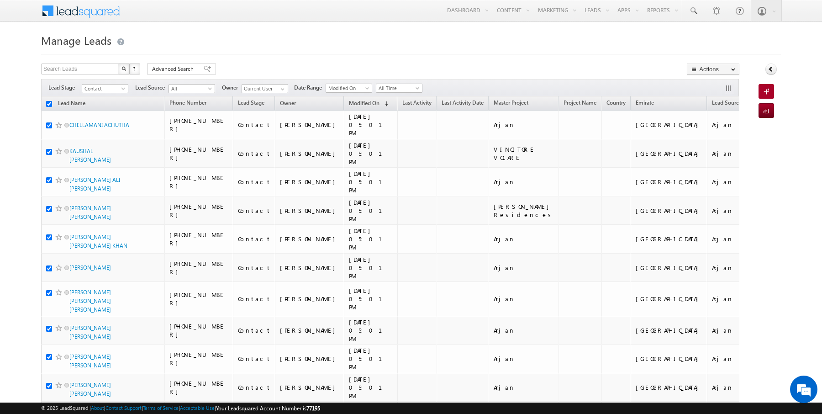
checkbox input "true"
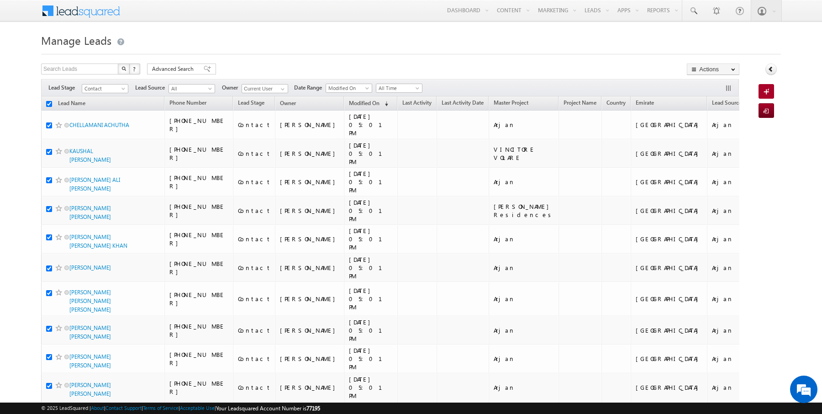
checkbox input "true"
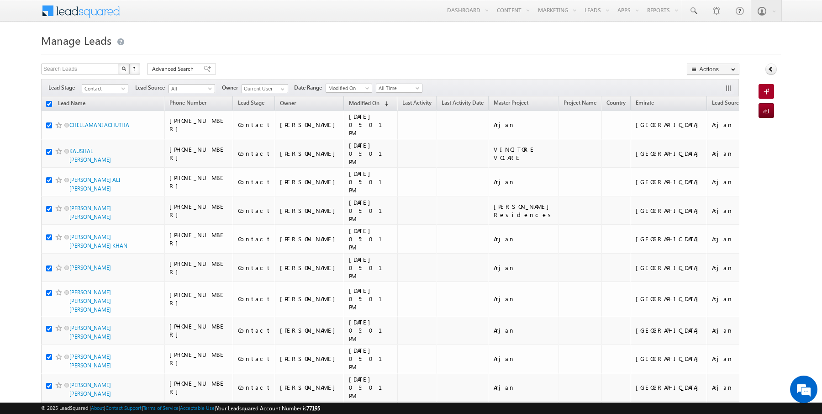
checkbox input "true"
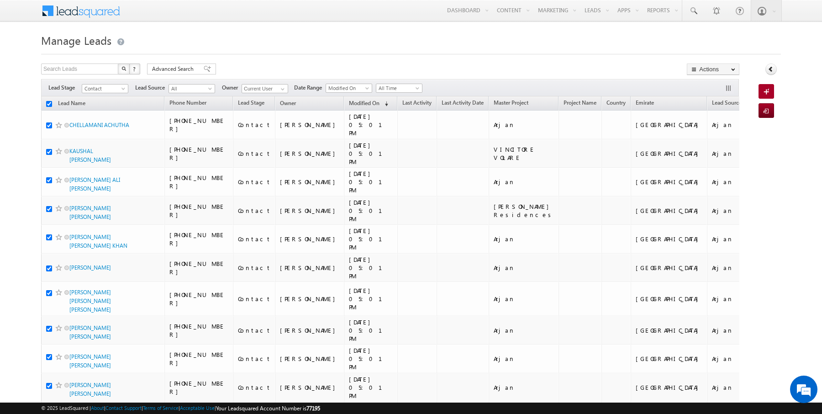
checkbox input "true"
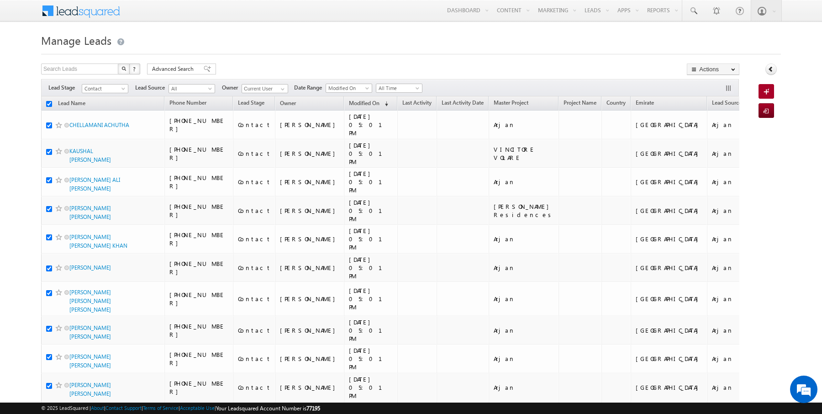
checkbox input "true"
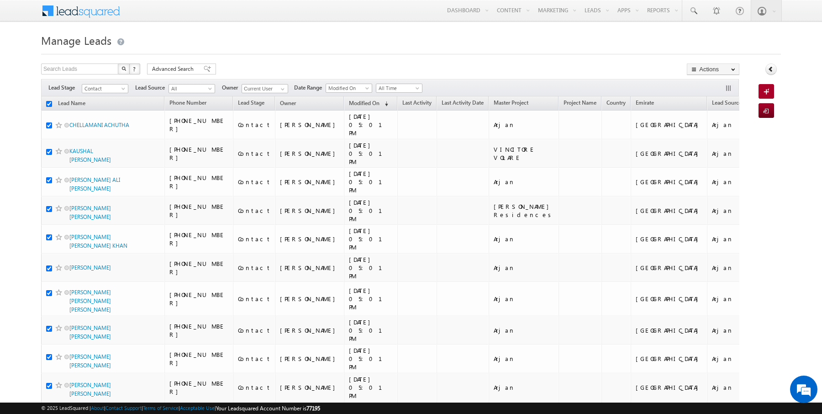
checkbox input "true"
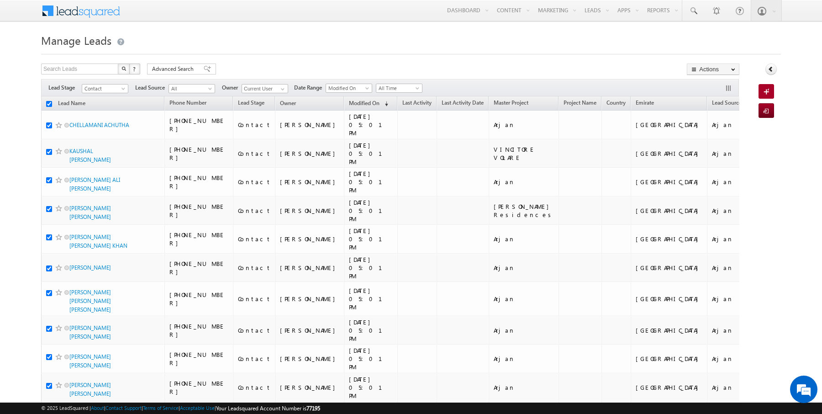
checkbox input "true"
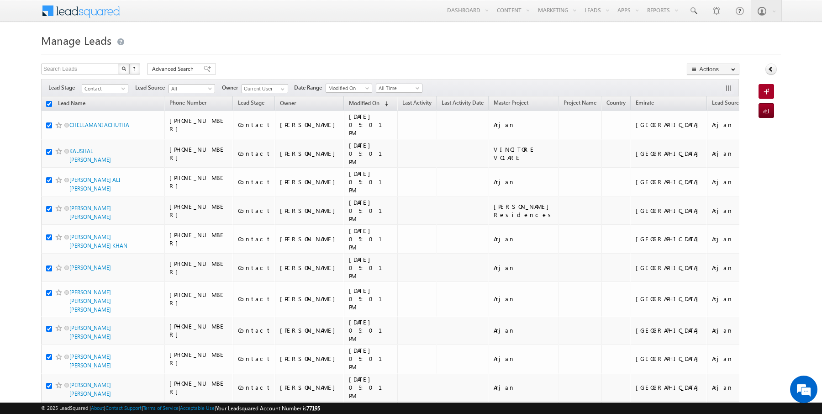
checkbox input "true"
click at [712, 144] on link "Change Owner" at bounding box center [713, 147] width 52 height 11
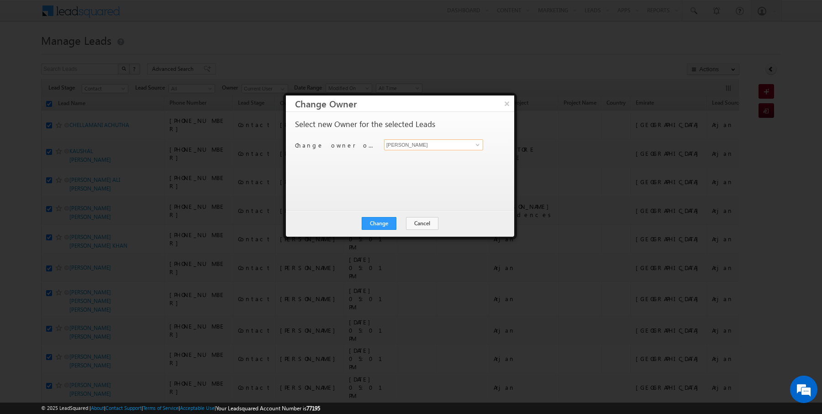
click at [426, 142] on input "Rajender Rautela" at bounding box center [433, 144] width 99 height 11
type input "AmanSingh Yadav"
click at [378, 221] on button "Change" at bounding box center [379, 223] width 35 height 13
click at [393, 221] on button "Close" at bounding box center [401, 223] width 29 height 13
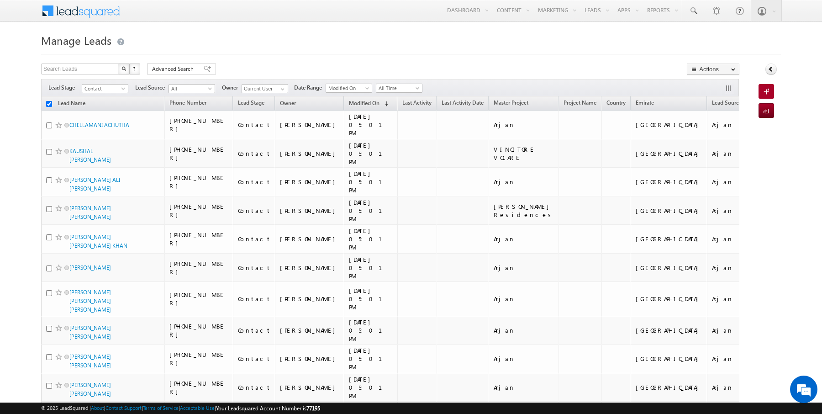
checkbox input "false"
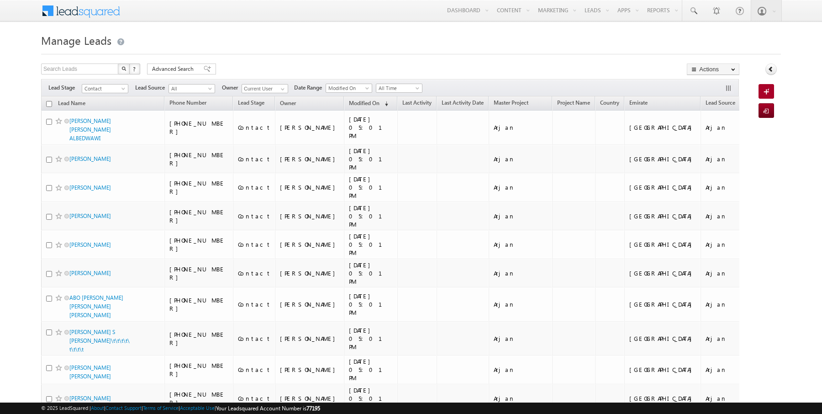
click at [49, 101] on input "checkbox" at bounding box center [49, 104] width 6 height 6
checkbox input "true"
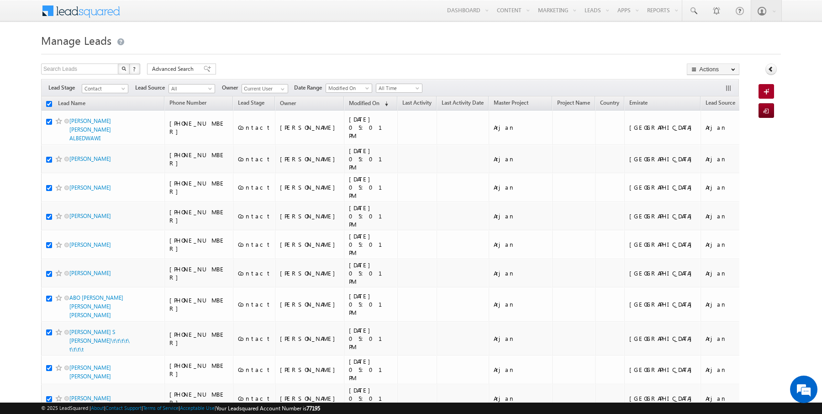
checkbox input "true"
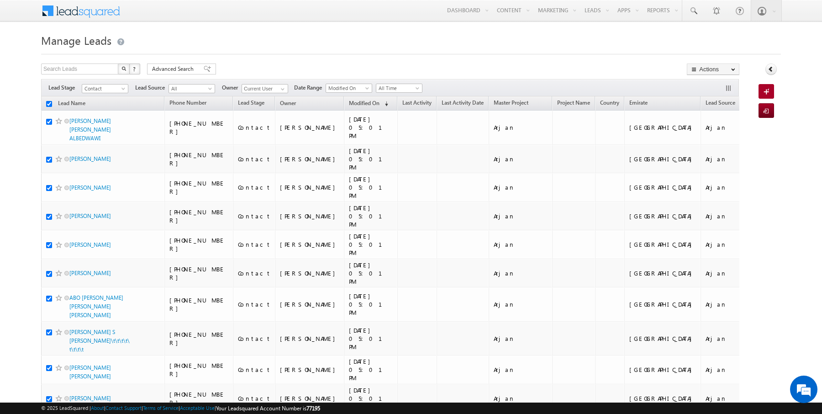
checkbox input "true"
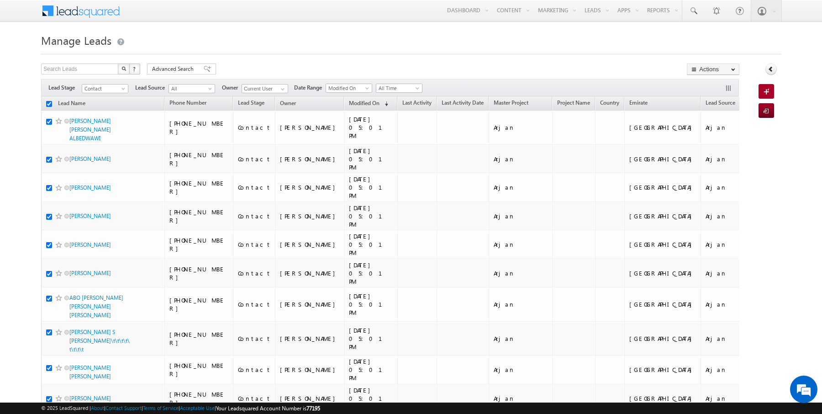
checkbox input "true"
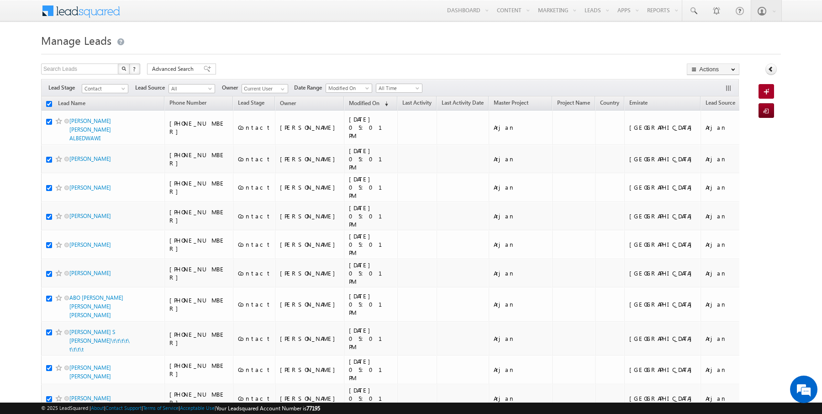
checkbox input "true"
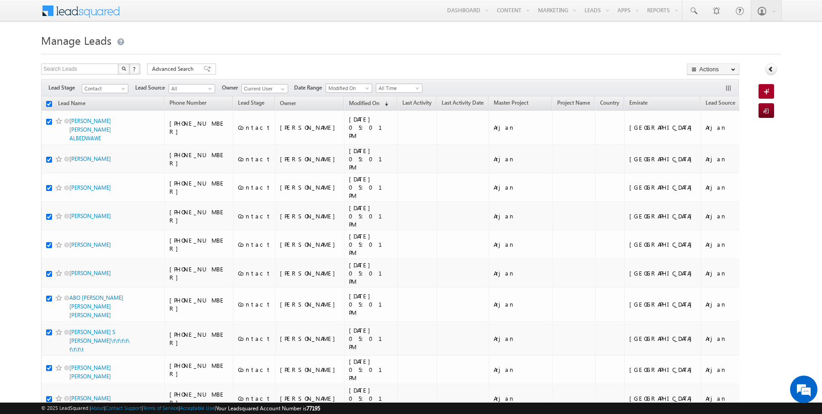
checkbox input "true"
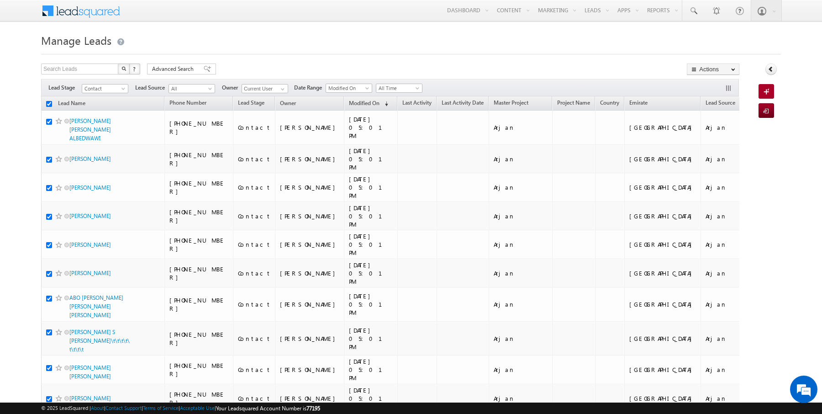
checkbox input "true"
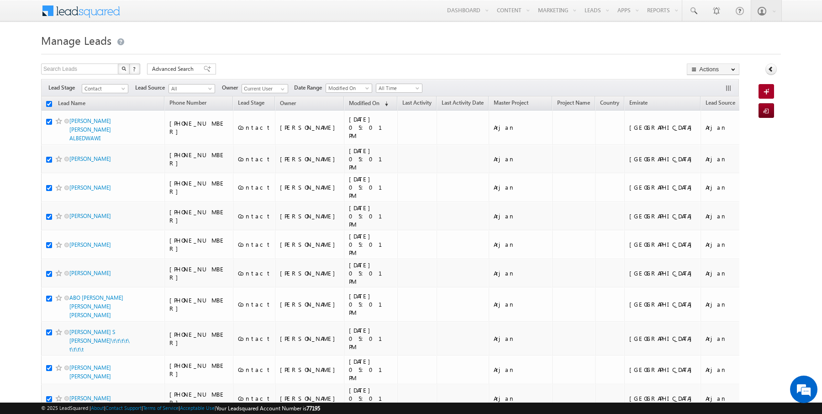
checkbox input "true"
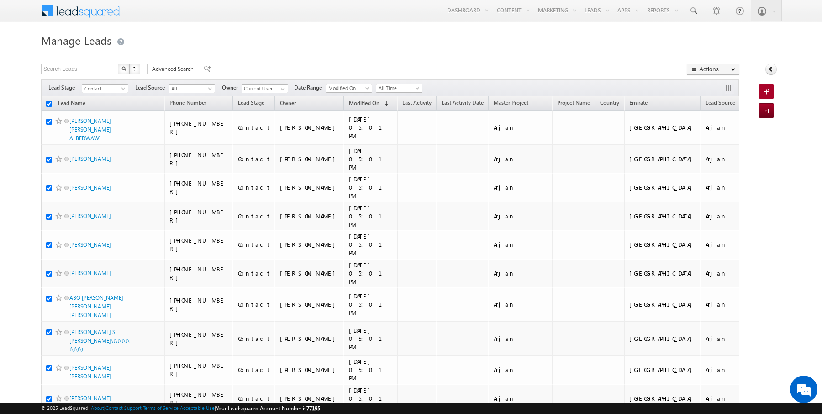
checkbox input "true"
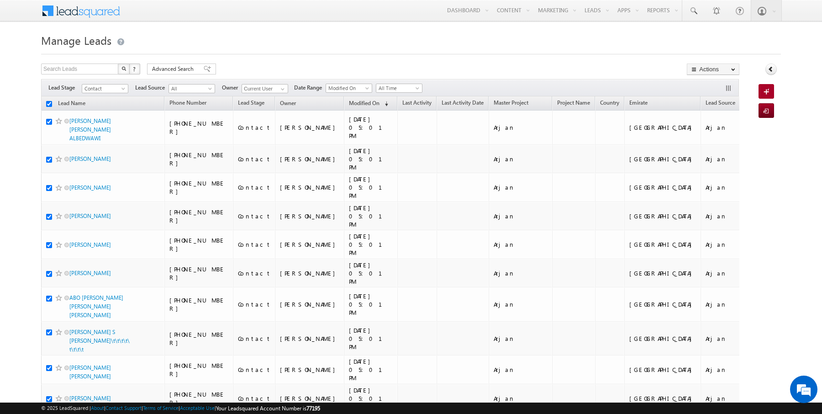
checkbox input "true"
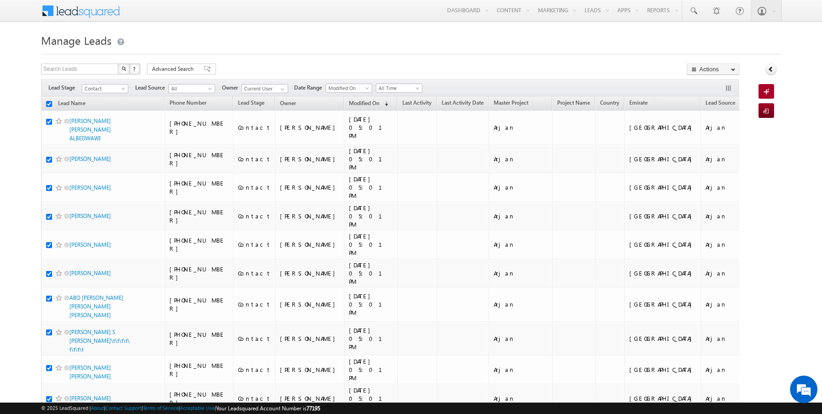
checkbox input "true"
click at [709, 145] on link "Change Owner" at bounding box center [713, 147] width 52 height 11
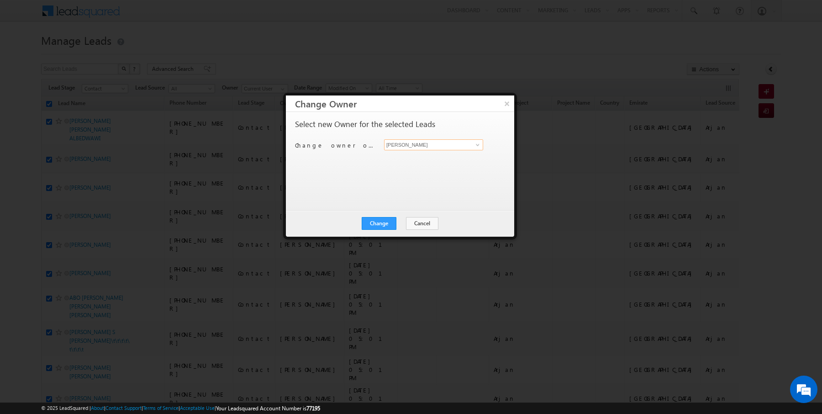
click at [422, 146] on input "[PERSON_NAME]" at bounding box center [433, 144] width 99 height 11
type input "a"
type input "[DATE][PERSON_NAME]"
click at [381, 224] on button "Change" at bounding box center [379, 223] width 35 height 13
click at [394, 224] on button "Close" at bounding box center [401, 223] width 29 height 13
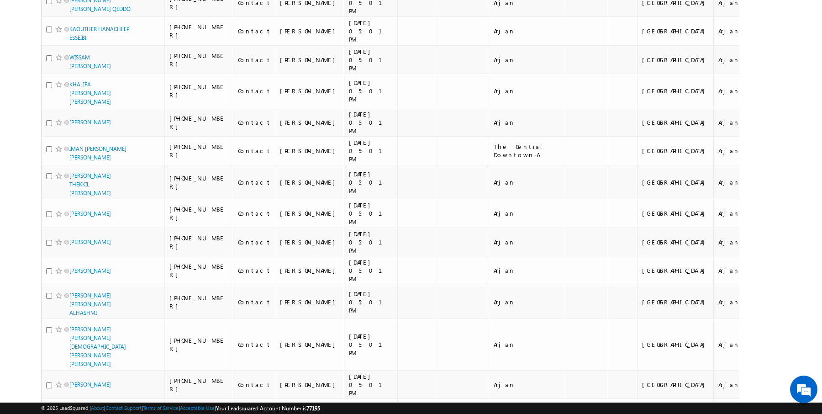
scroll to position [902, 0]
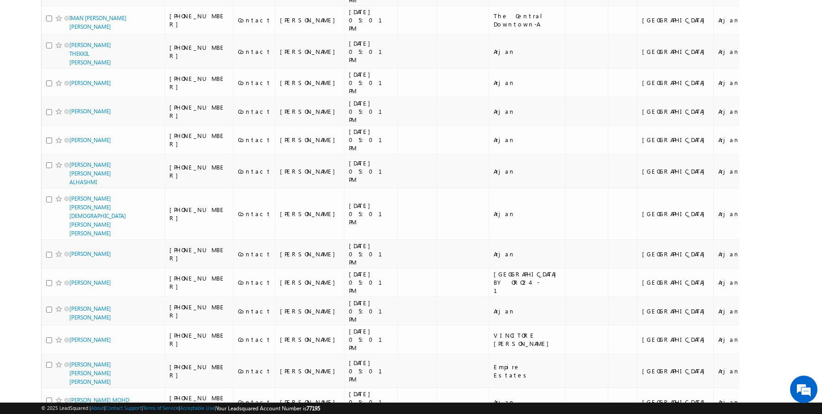
click at [68, 379] on li "25" at bounding box center [73, 378] width 22 height 9
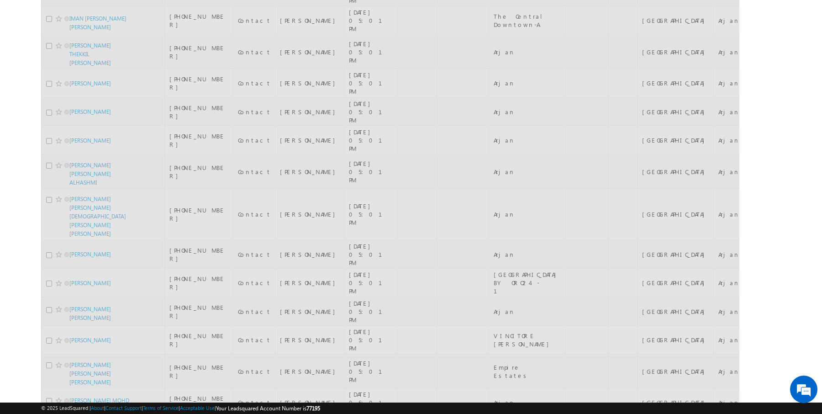
scroll to position [0, 0]
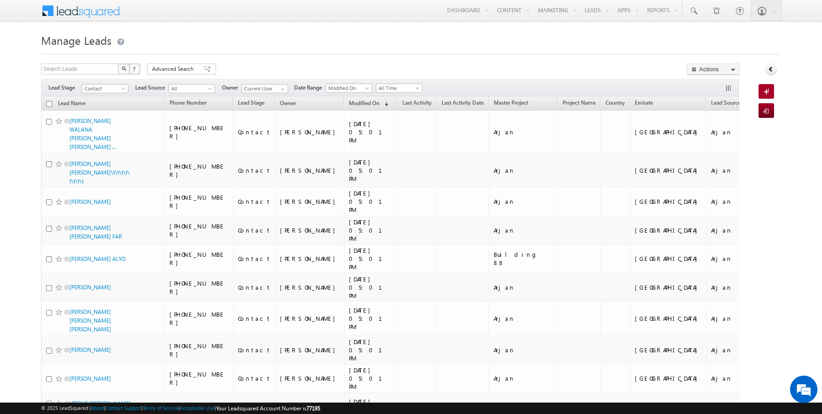
click at [50, 103] on input "checkbox" at bounding box center [49, 104] width 6 height 6
checkbox input "true"
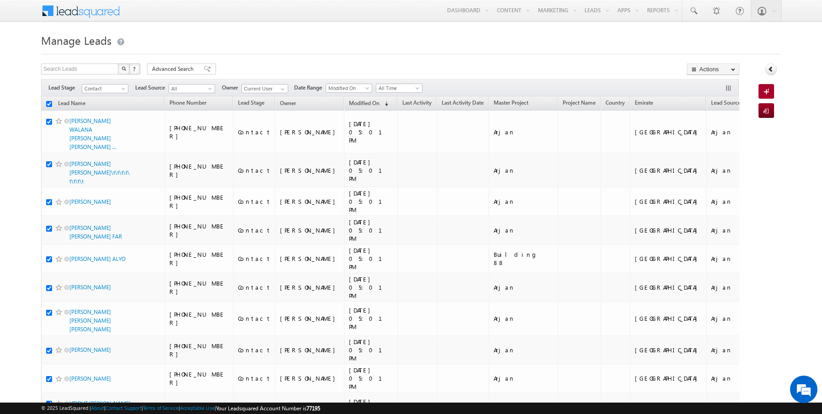
checkbox input "true"
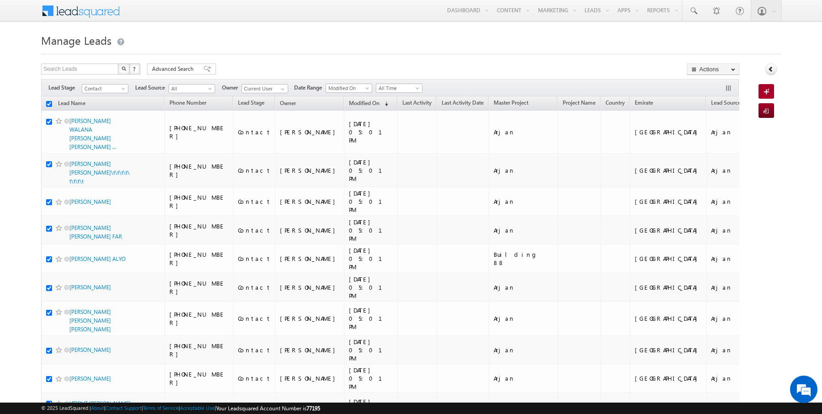
checkbox input "true"
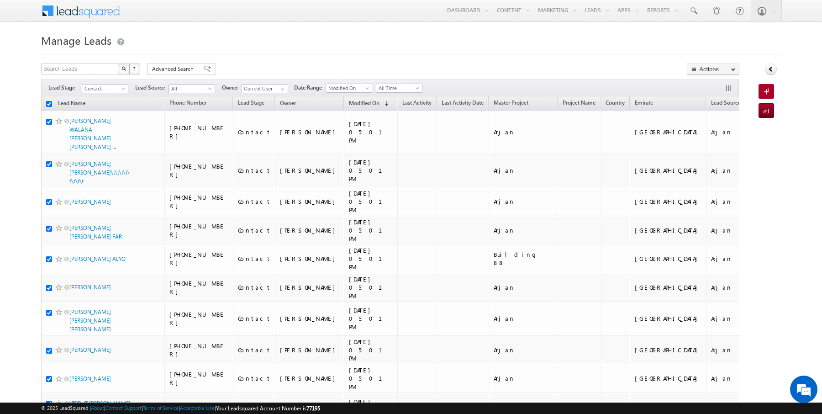
checkbox input "true"
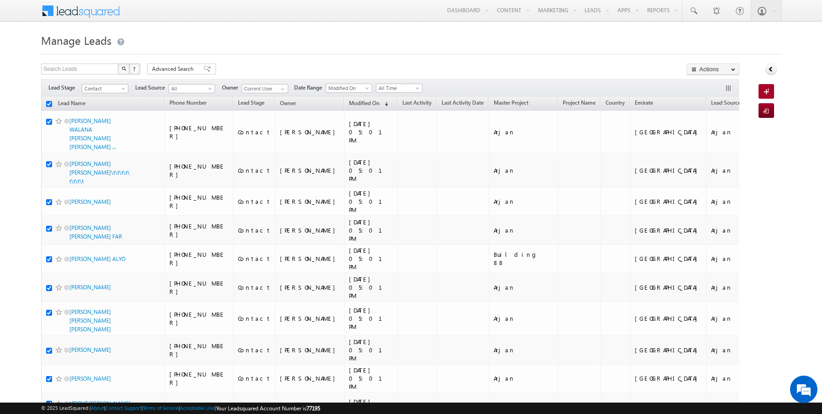
checkbox input "true"
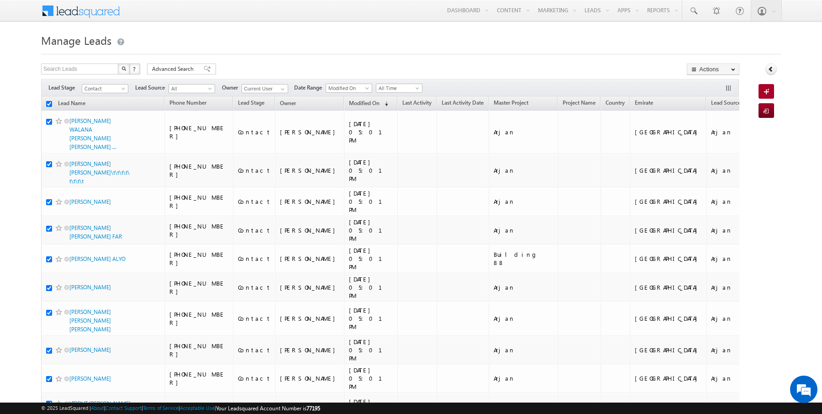
checkbox input "true"
click at [713, 143] on link "Change Owner" at bounding box center [713, 147] width 52 height 11
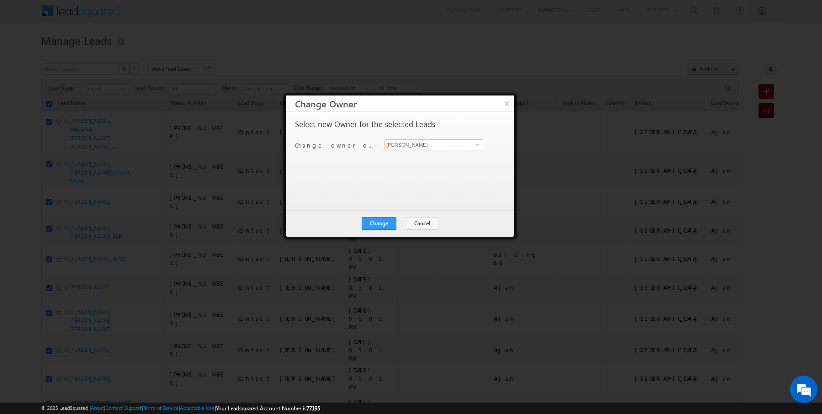
click at [442, 146] on input "Rajender Rautela" at bounding box center [433, 144] width 99 height 11
type input "[PERSON_NAME]"
click at [386, 225] on button "Change" at bounding box center [379, 223] width 35 height 13
click at [402, 225] on button "Close" at bounding box center [401, 223] width 29 height 13
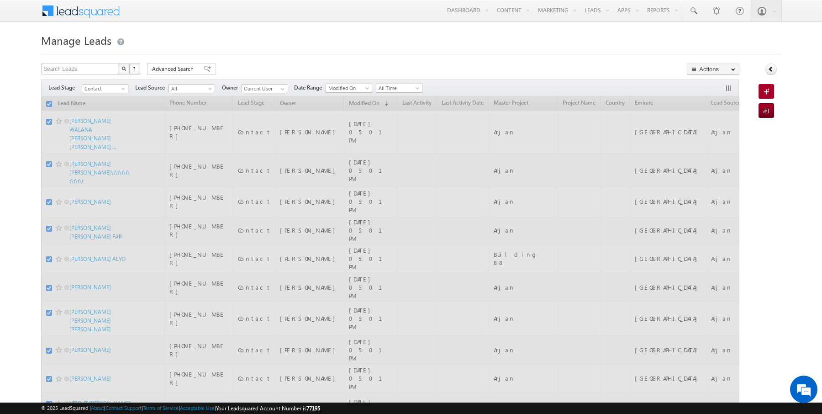
checkbox input "false"
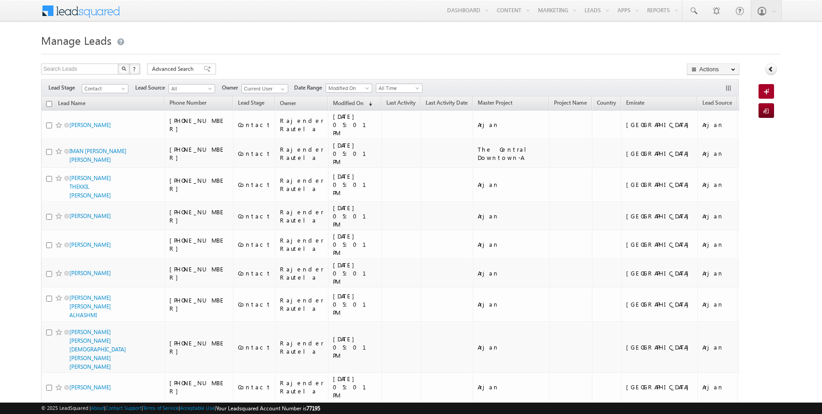
click at [50, 103] on input "checkbox" at bounding box center [49, 104] width 6 height 6
checkbox input "true"
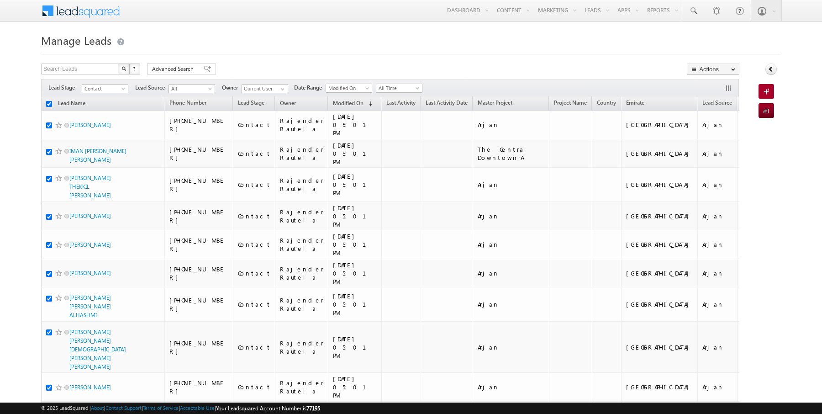
checkbox input "true"
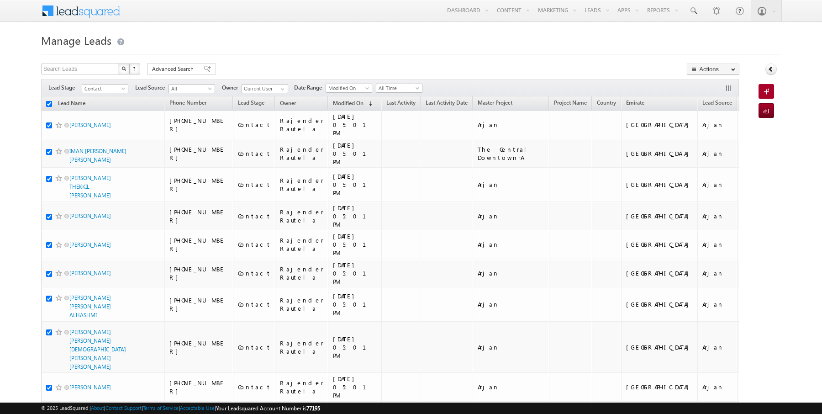
checkbox input "true"
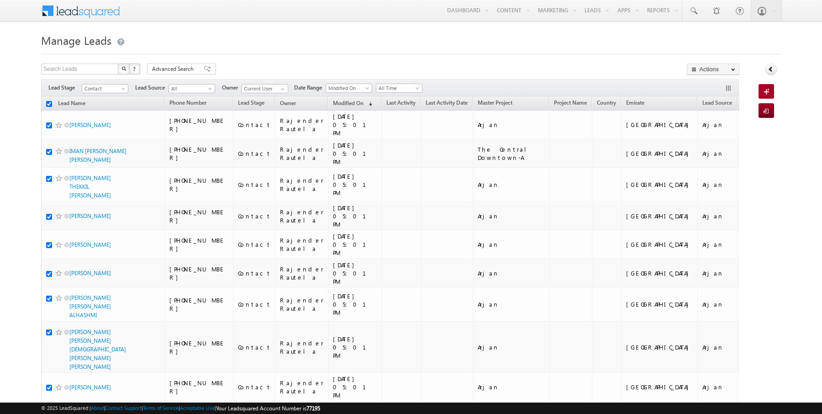
checkbox input "true"
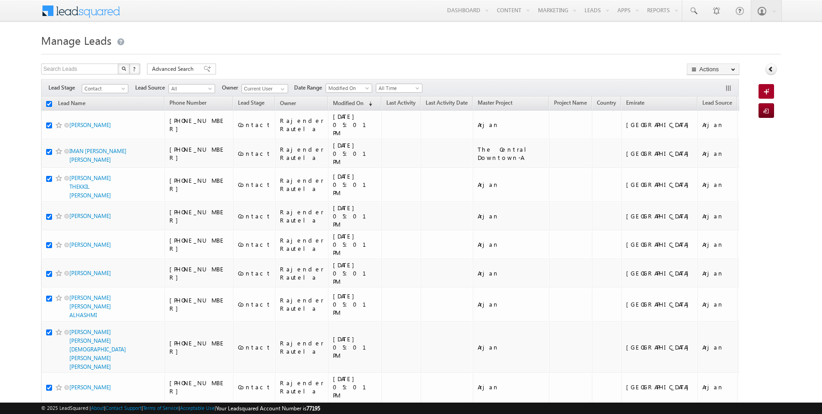
checkbox input "true"
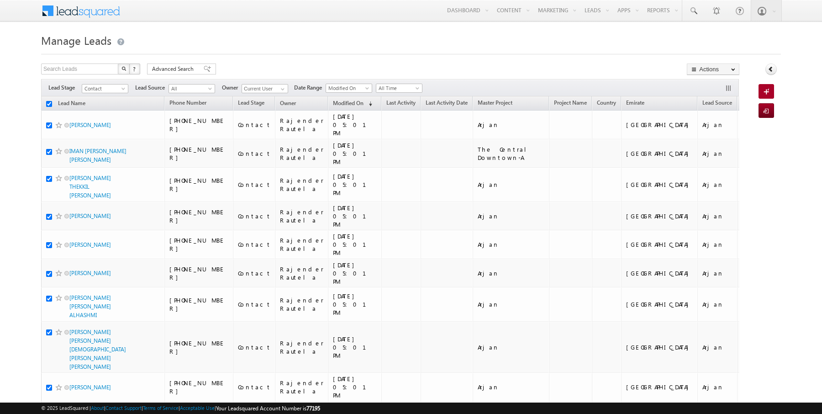
checkbox input "true"
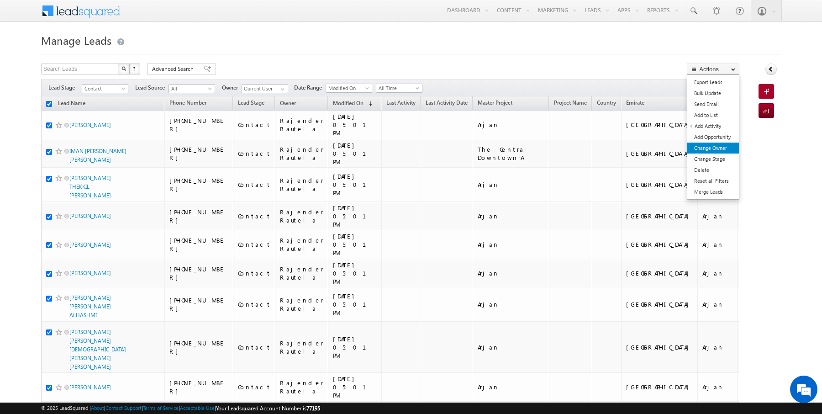
click at [709, 148] on link "Change Owner" at bounding box center [713, 147] width 52 height 11
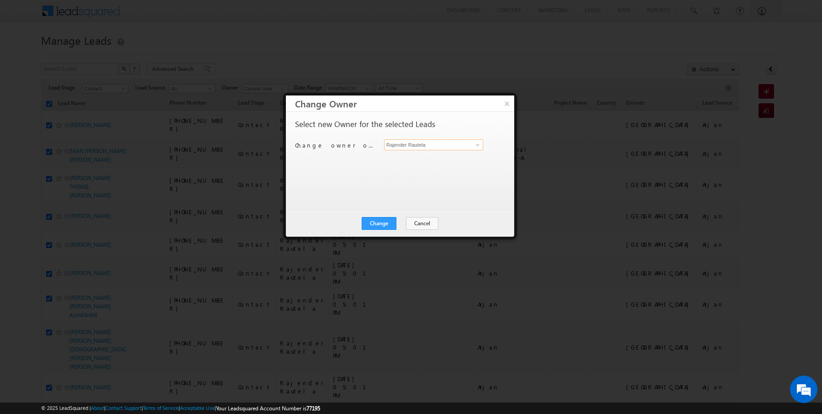
click at [415, 144] on input "Rajender Rautela" at bounding box center [433, 144] width 99 height 11
type input "[PERSON_NAME]"
click at [386, 222] on button "Change" at bounding box center [379, 223] width 35 height 13
click at [399, 223] on button "Close" at bounding box center [401, 223] width 29 height 13
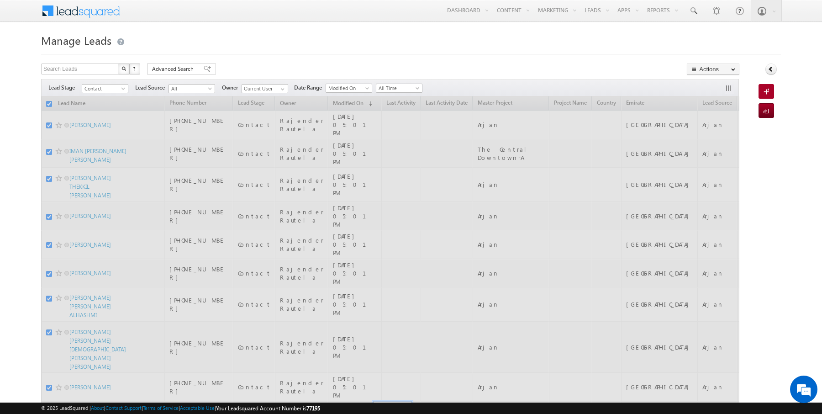
checkbox input "false"
